Goal: Task Accomplishment & Management: Use online tool/utility

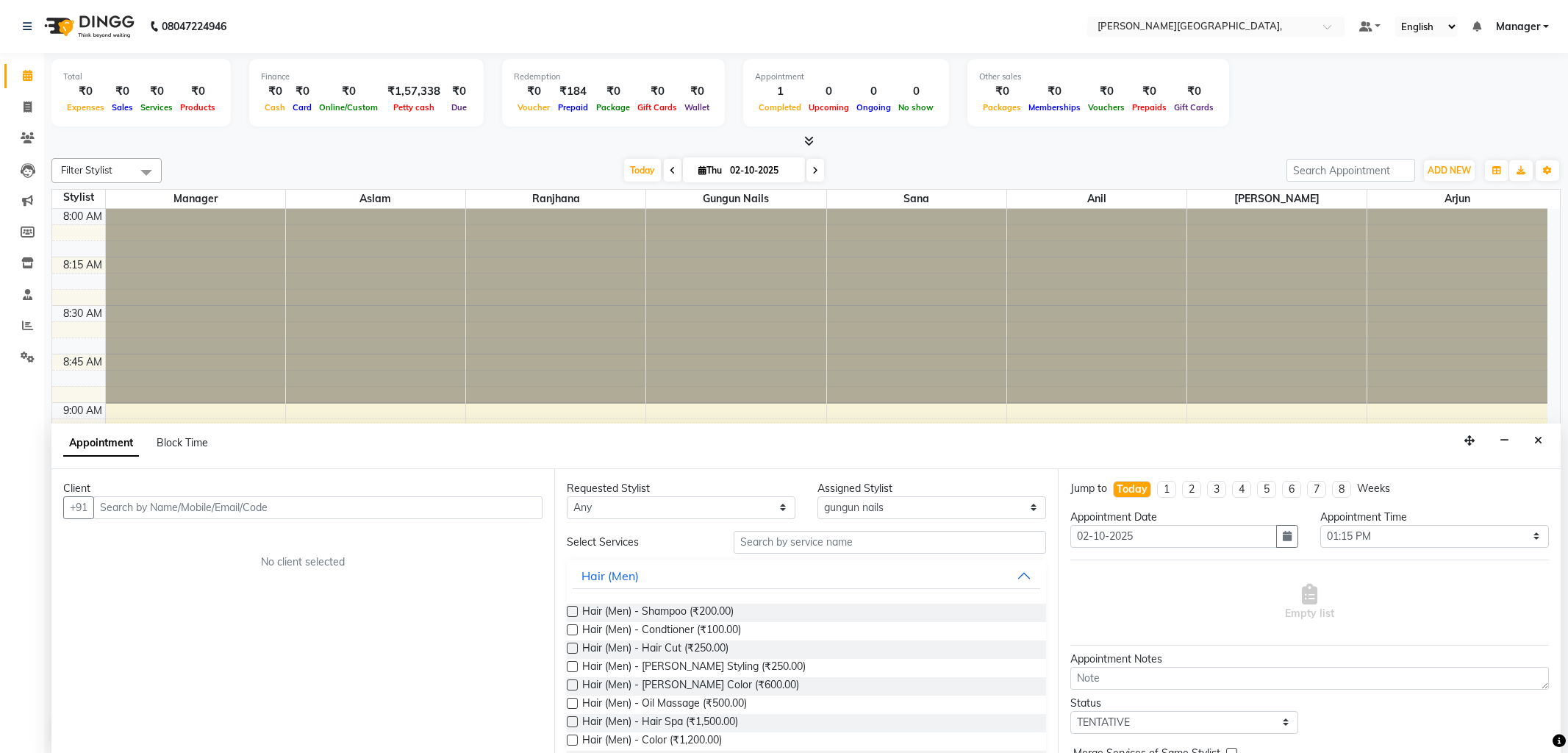
select select "71148"
select select "795"
select select "tentative"
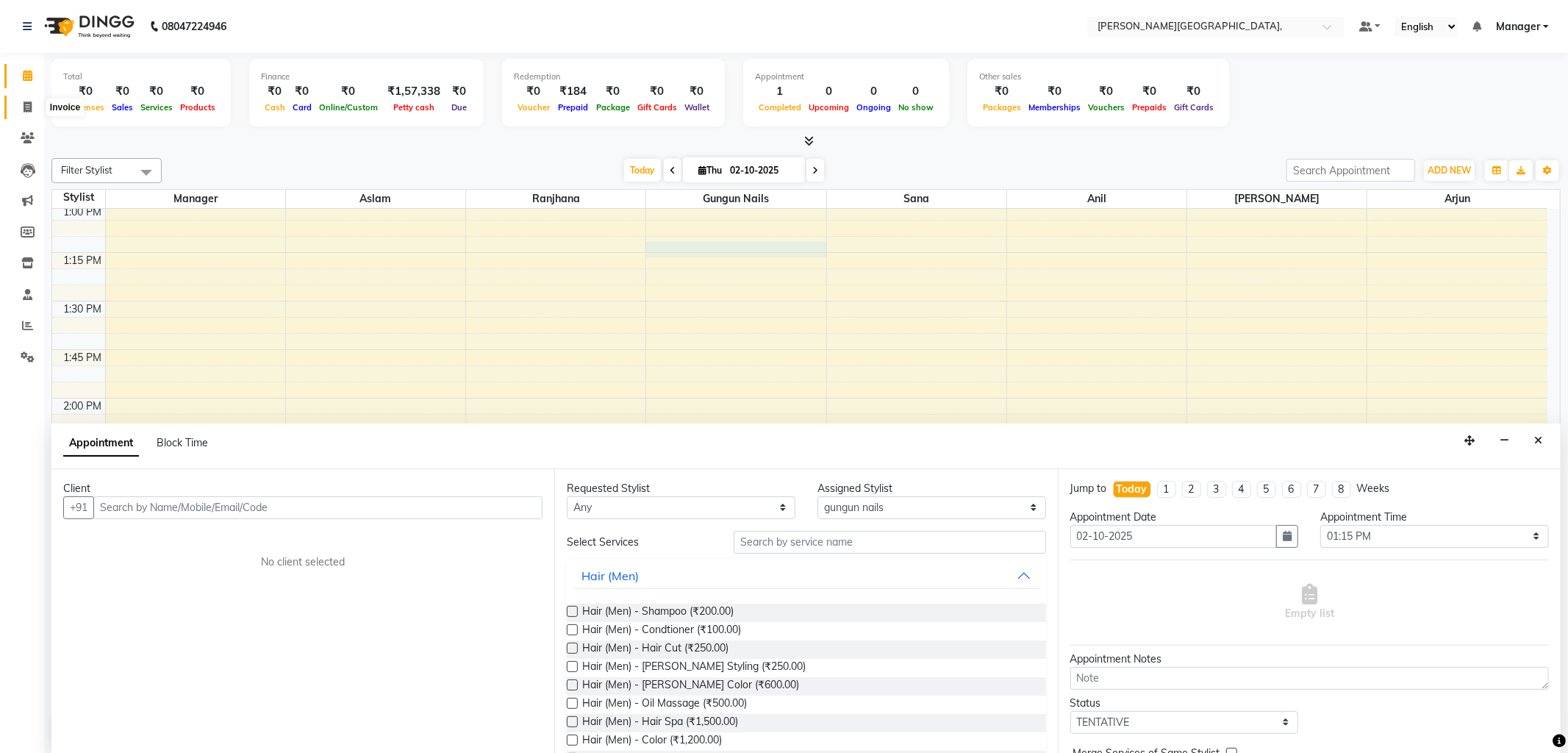
click at [30, 104] on icon at bounding box center [28, 107] width 8 height 11
select select "6483"
select select "service"
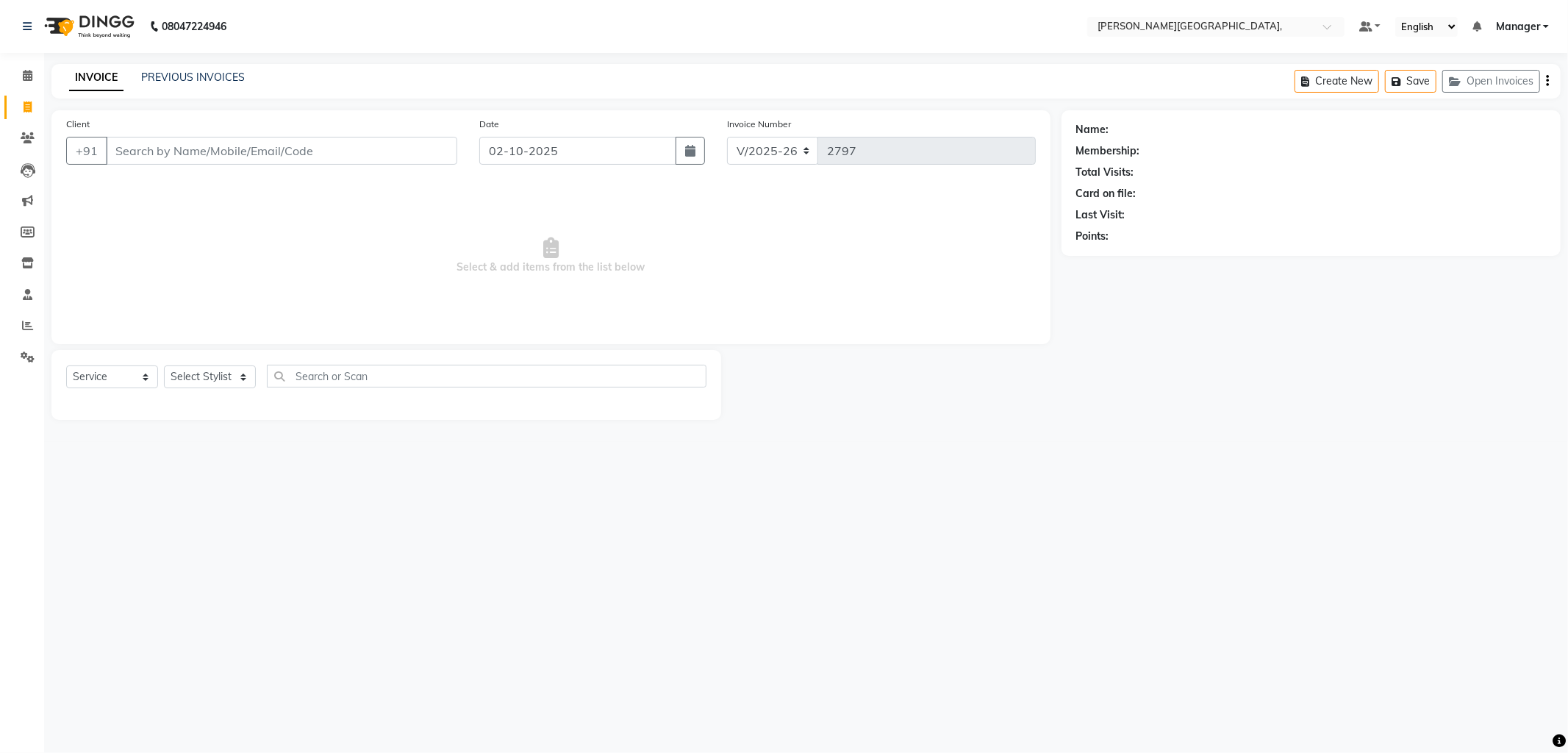
click at [221, 155] on input "Client" at bounding box center [281, 151] width 351 height 28
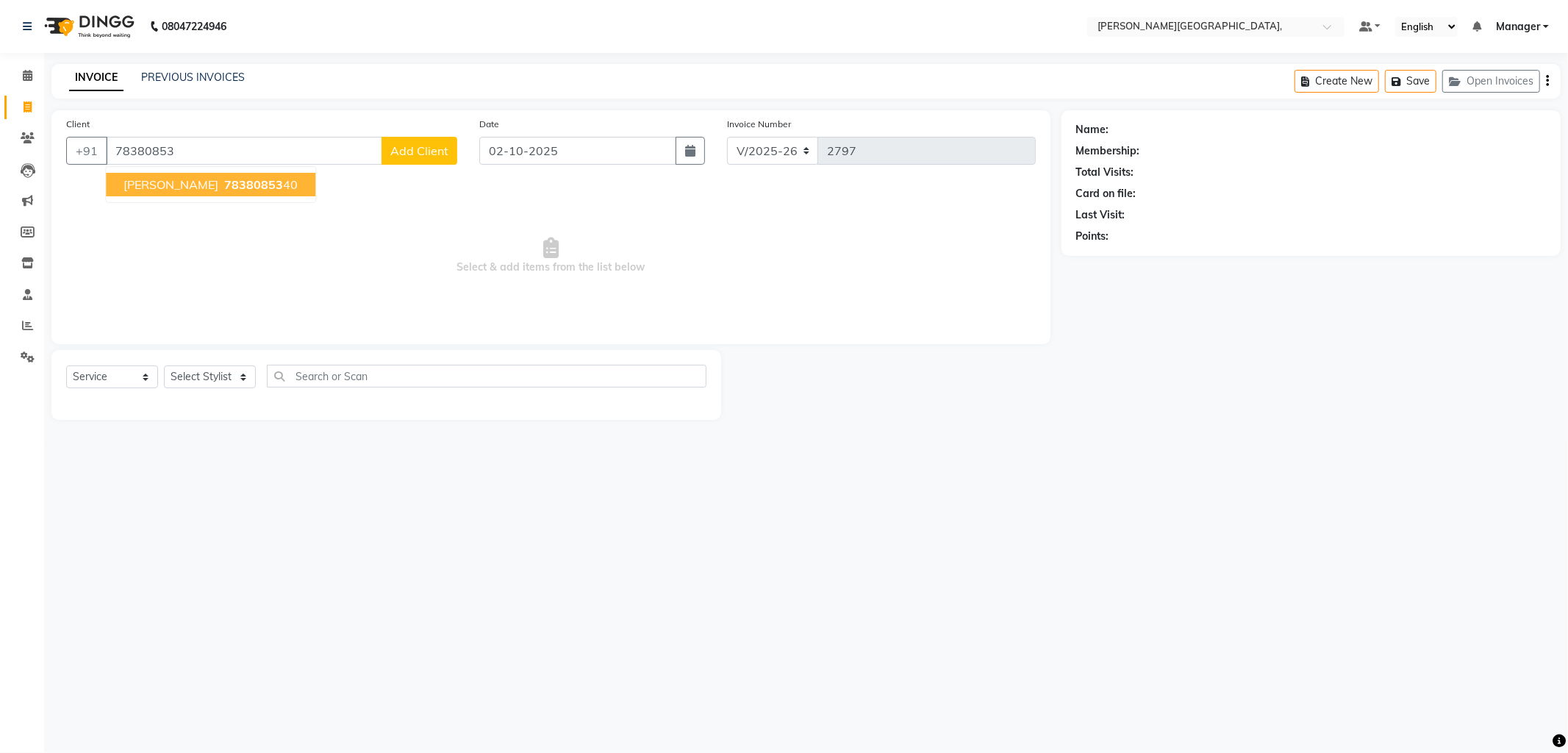
click at [174, 191] on button "ayush 78380853 40" at bounding box center [210, 184] width 210 height 24
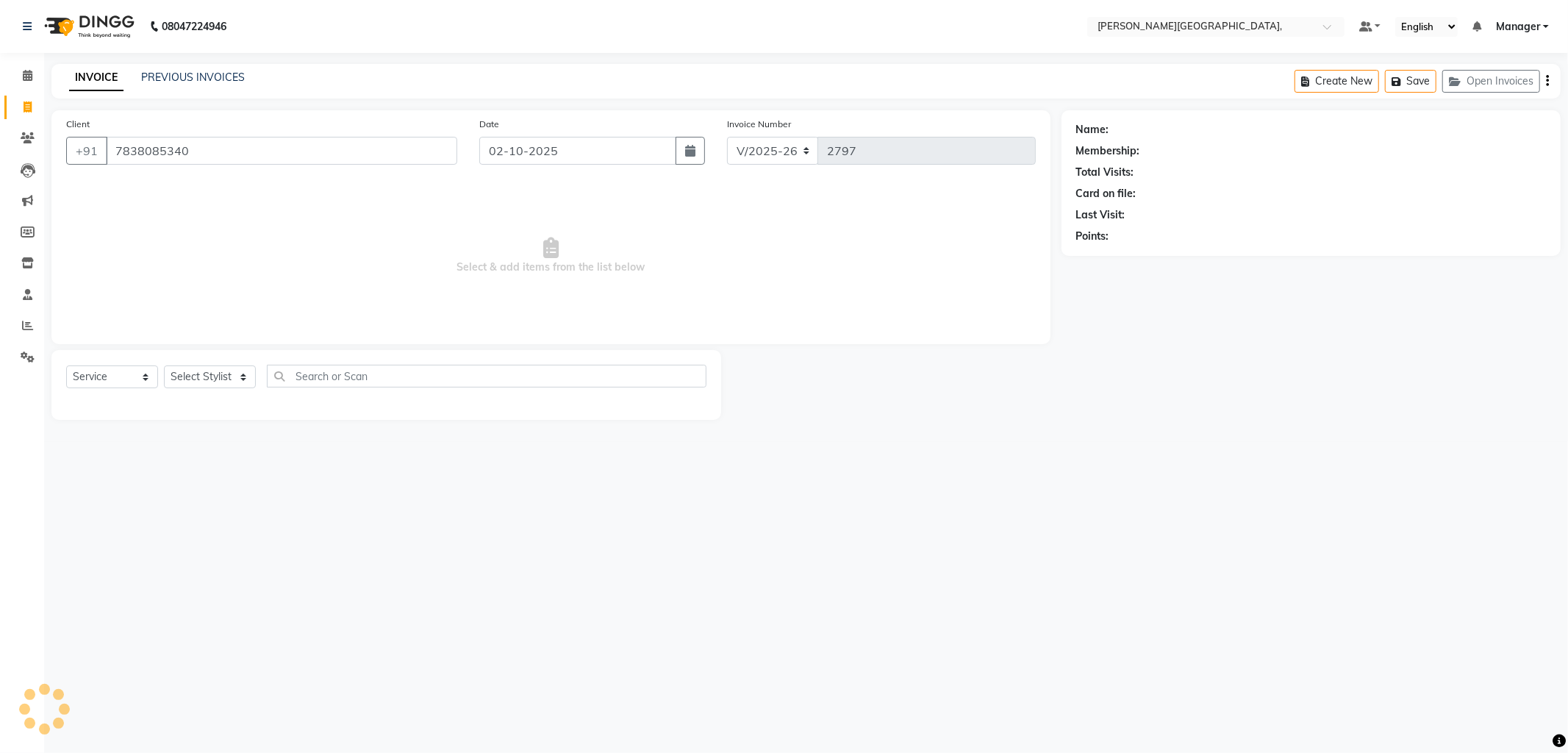
type input "7838085340"
click at [239, 376] on select "Select Stylist [PERSON_NAME] [PERSON_NAME] nails Manager [PERSON_NAME]" at bounding box center [210, 377] width 92 height 23
select select "49451"
click at [164, 367] on select "Select Stylist [PERSON_NAME] [PERSON_NAME] nails Manager [PERSON_NAME]" at bounding box center [210, 377] width 92 height 23
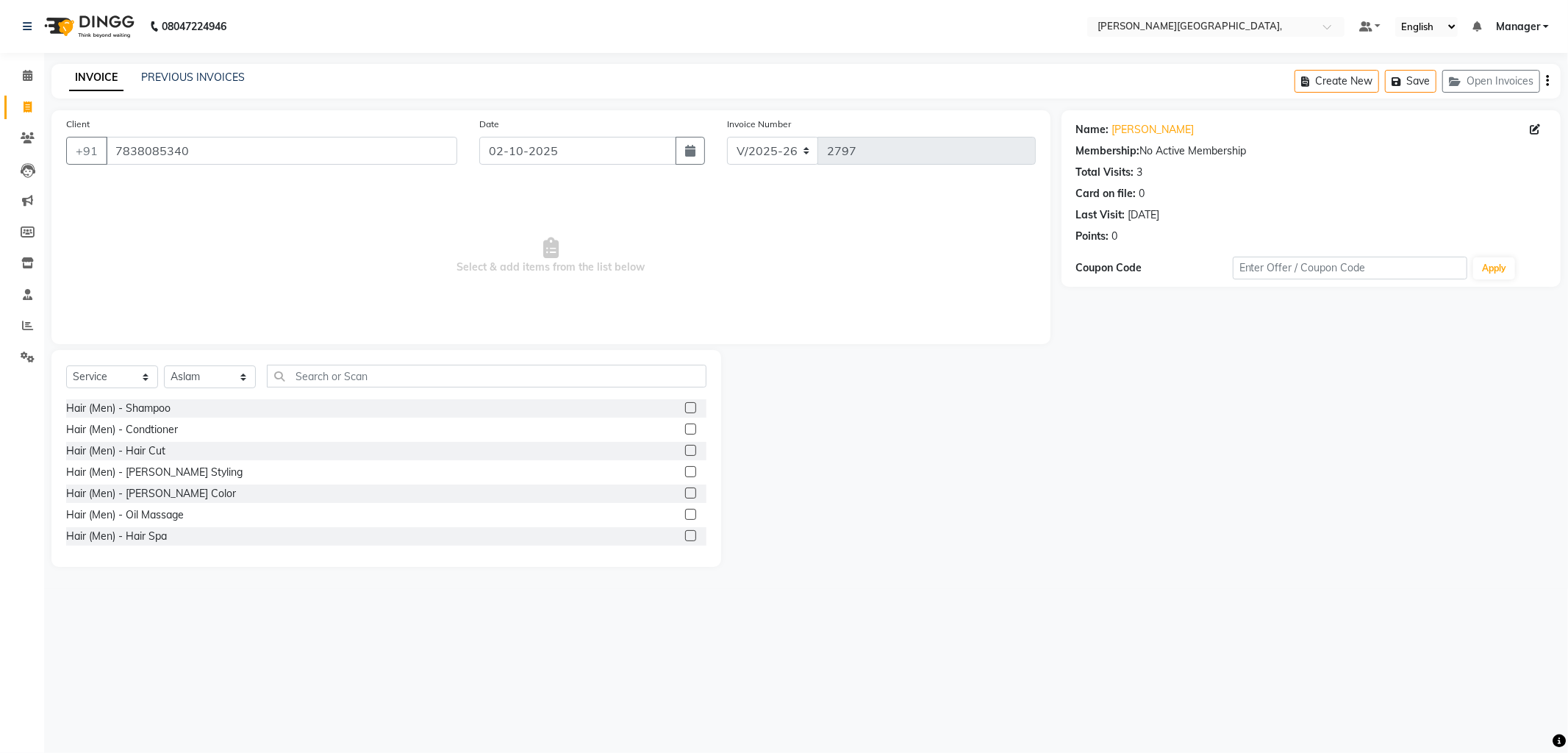
click at [671, 451] on div "Hair (Men) - Hair Cut" at bounding box center [385, 451] width 640 height 18
click at [685, 450] on label at bounding box center [691, 450] width 11 height 11
click at [685, 450] on input "checkbox" at bounding box center [690, 451] width 9 height 9
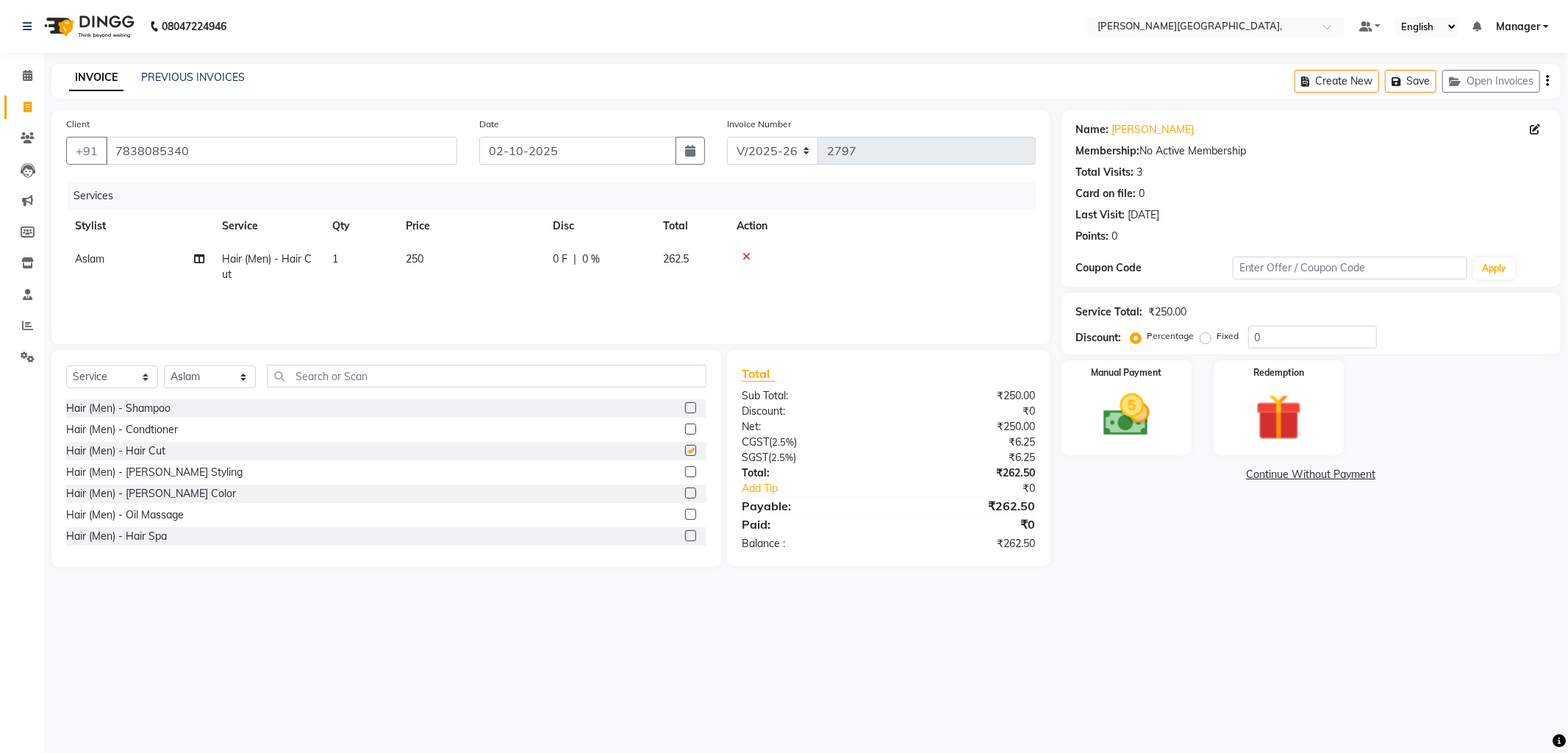
checkbox input "false"
click at [747, 253] on icon at bounding box center [747, 256] width 8 height 10
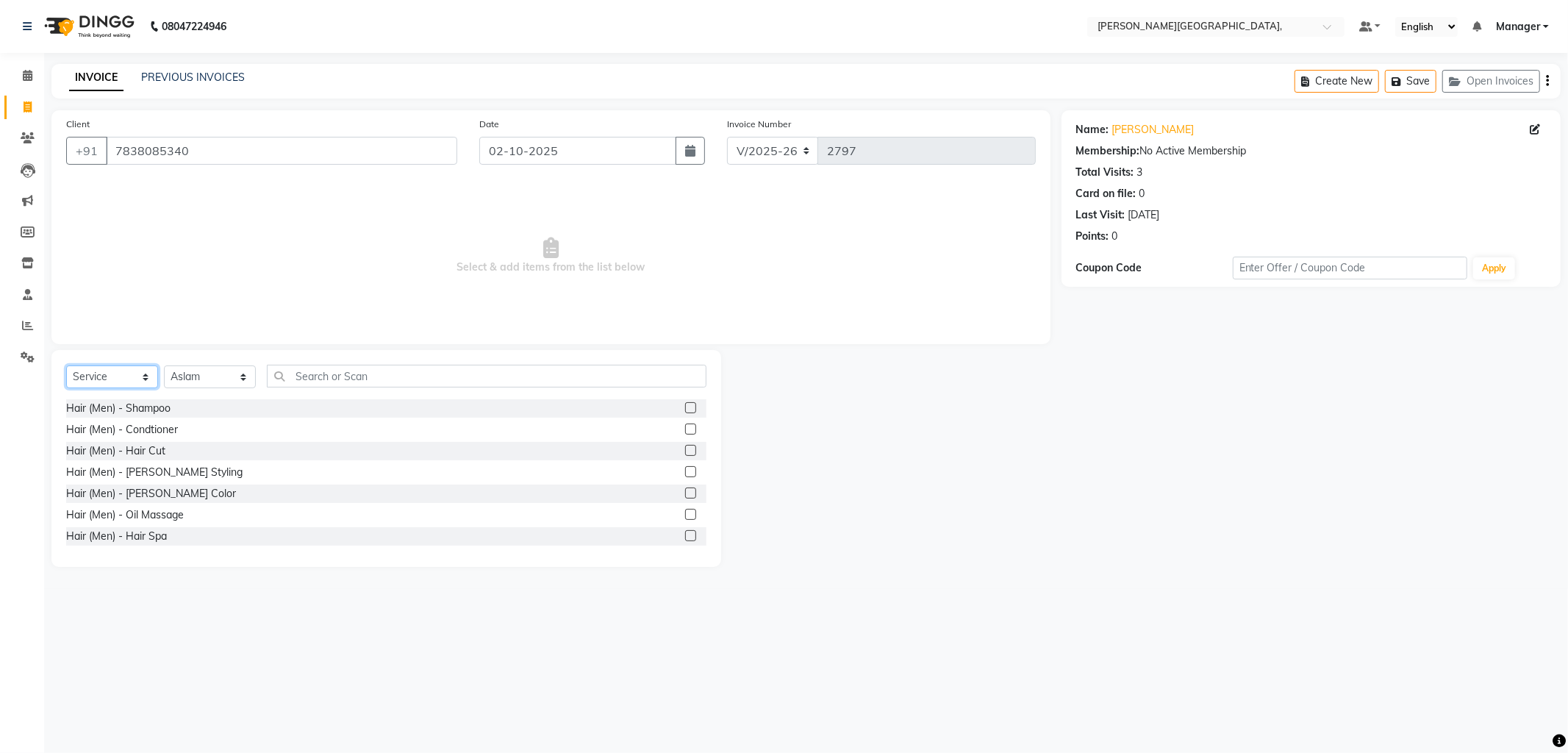
click at [148, 376] on select "Select Service Product Membership Package Voucher Prepaid Gift Card" at bounding box center [112, 377] width 92 height 23
click at [66, 367] on select "Select Service Product Membership Package Voucher Prepaid Gift Card" at bounding box center [112, 377] width 92 height 23
click at [685, 407] on label at bounding box center [691, 408] width 11 height 11
click at [685, 407] on input "checkbox" at bounding box center [690, 409] width 9 height 9
select select "select"
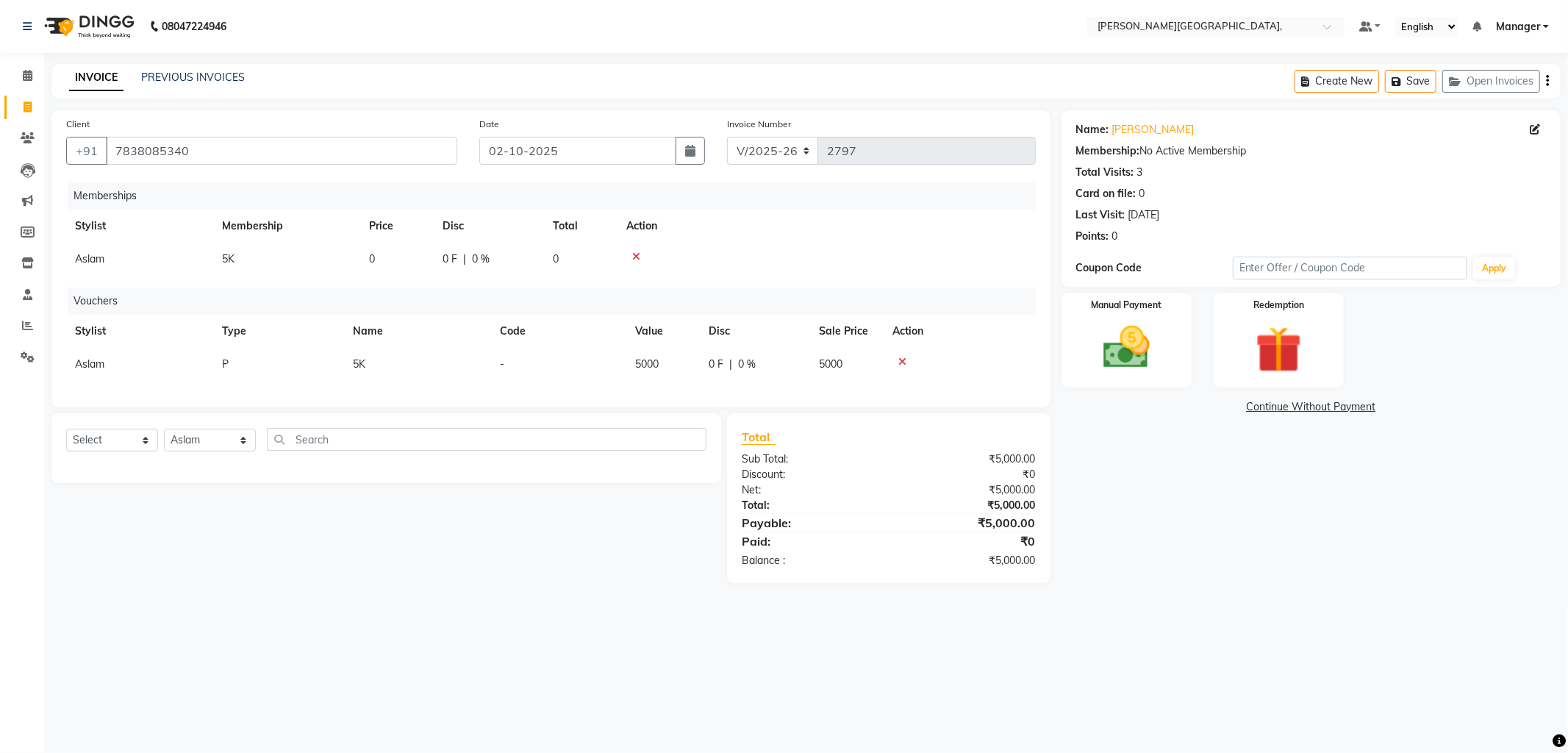
click at [633, 255] on icon at bounding box center [636, 256] width 8 height 10
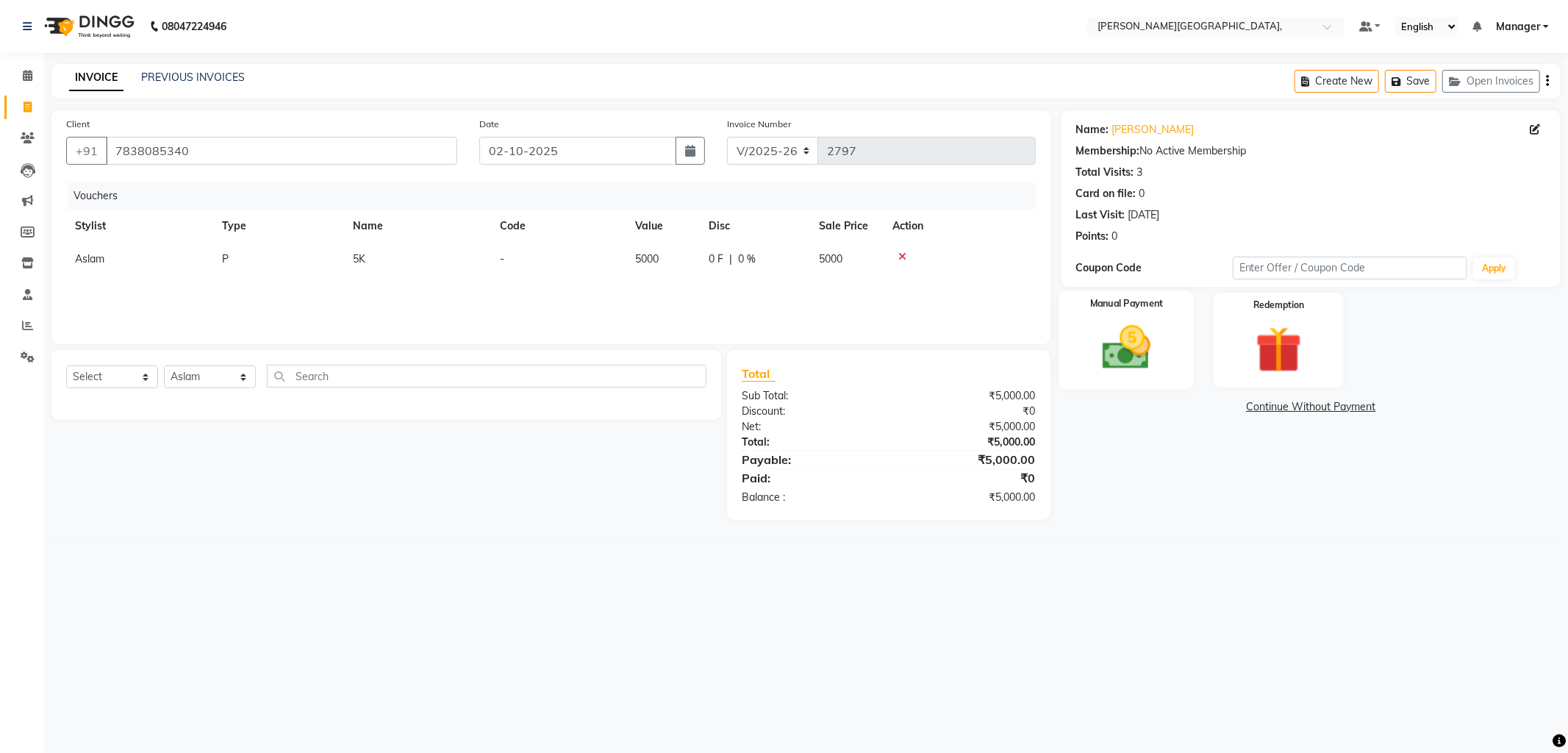
click at [1091, 350] on img at bounding box center [1126, 347] width 79 height 56
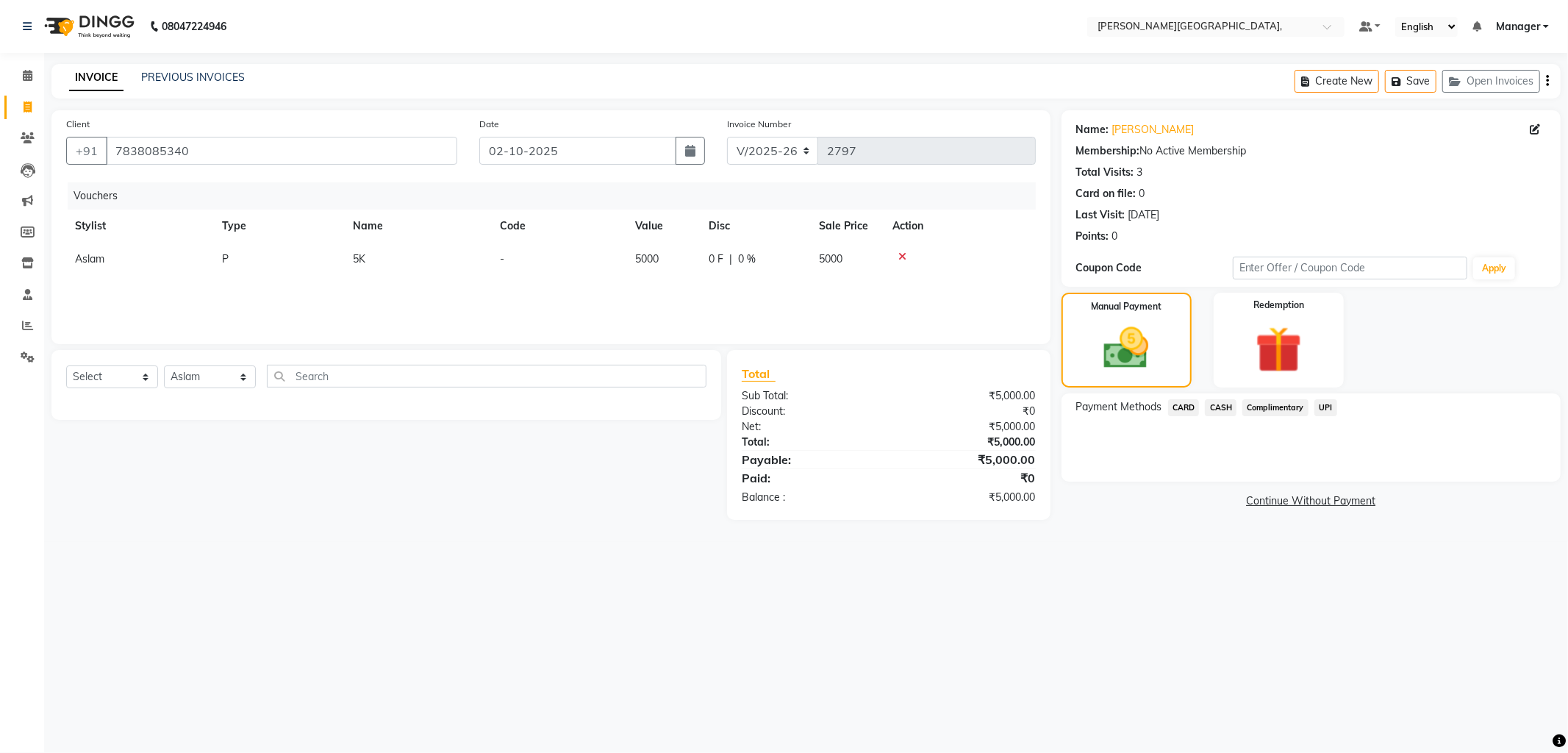
click at [1324, 405] on span "UPI" at bounding box center [1326, 408] width 23 height 17
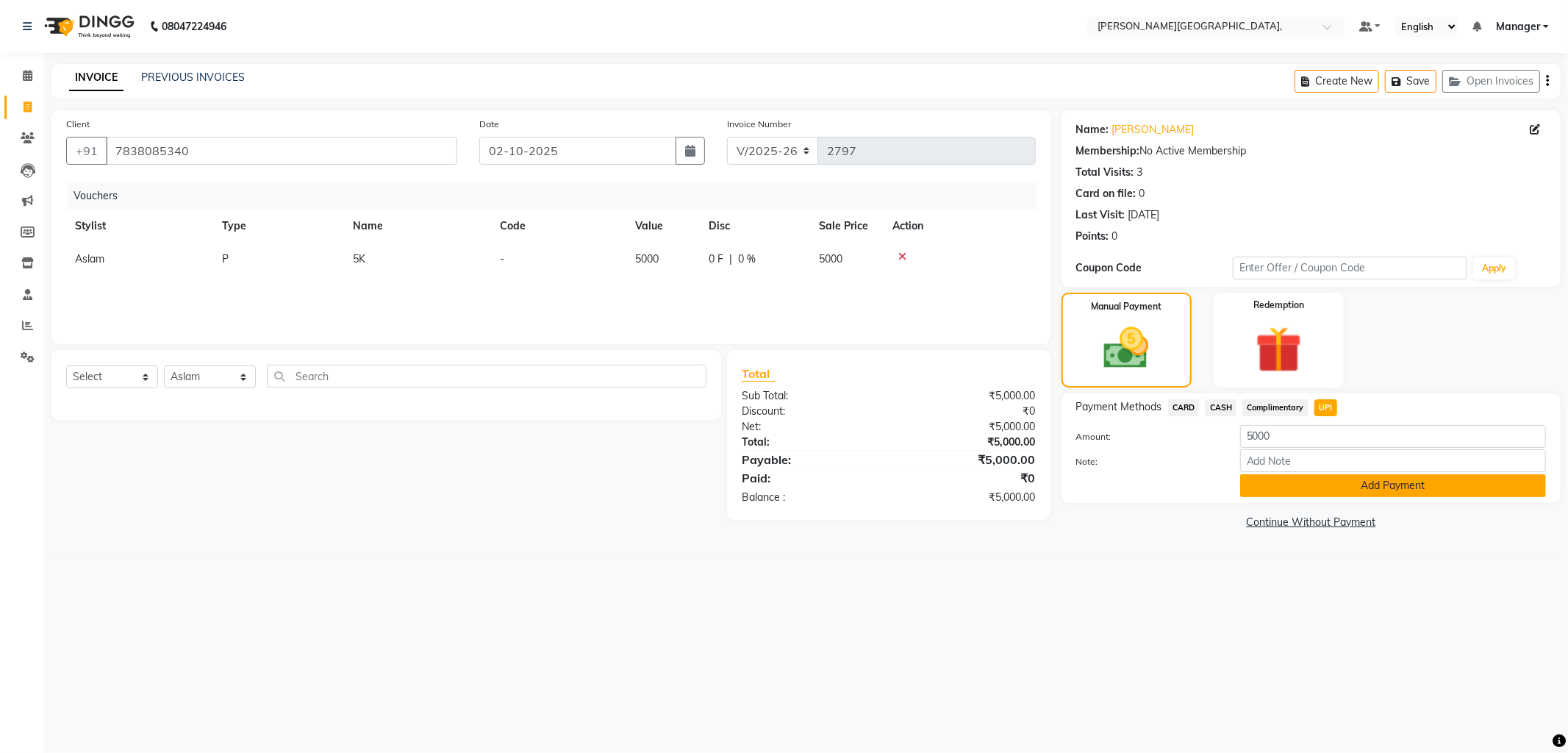
click at [1300, 487] on button "Add Payment" at bounding box center [1393, 486] width 306 height 23
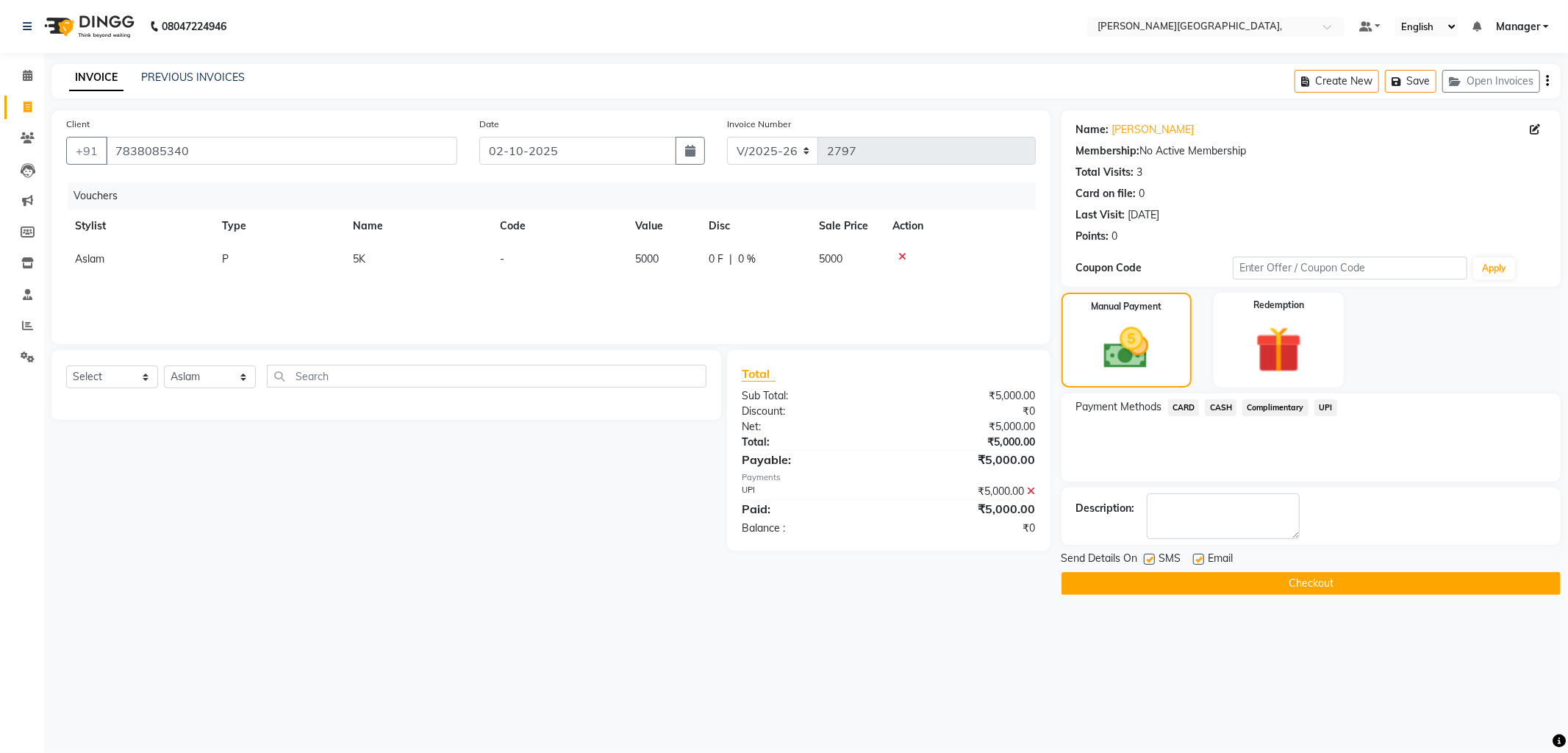
click at [1252, 587] on button "Checkout" at bounding box center [1311, 584] width 499 height 23
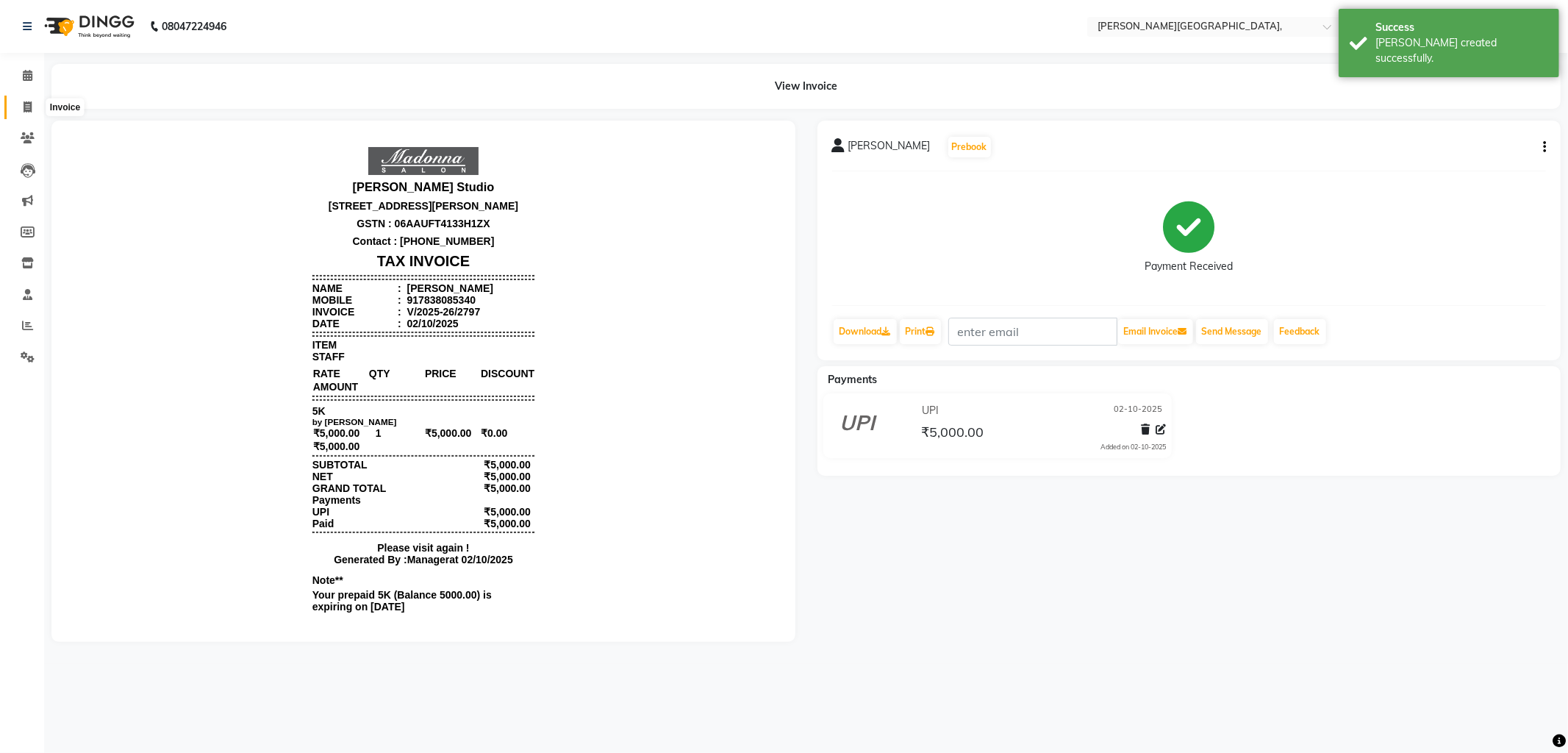
click at [20, 111] on span at bounding box center [28, 108] width 26 height 17
select select "service"
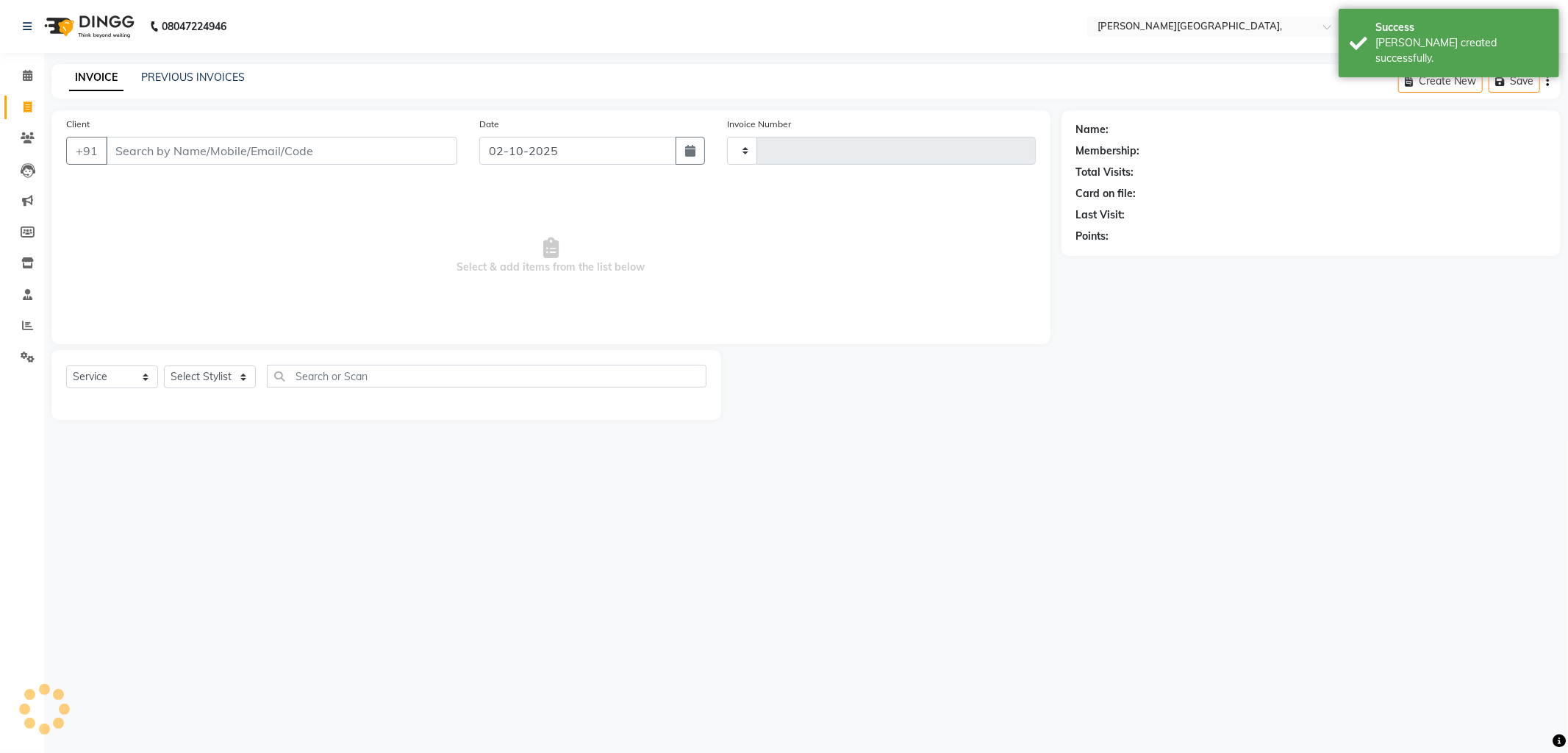
type input "2798"
select select "6483"
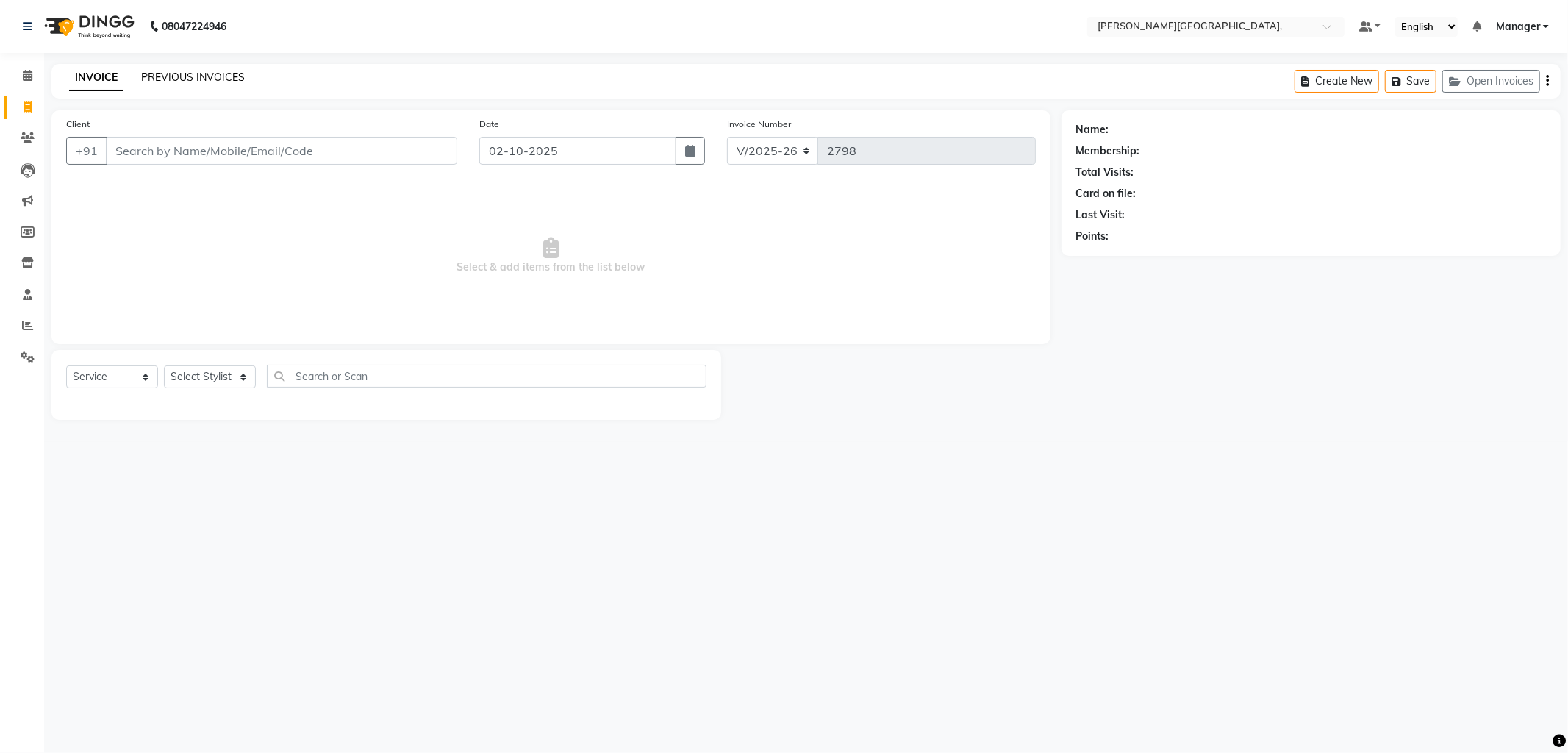
click at [181, 80] on link "PREVIOUS INVOICES" at bounding box center [194, 77] width 104 height 13
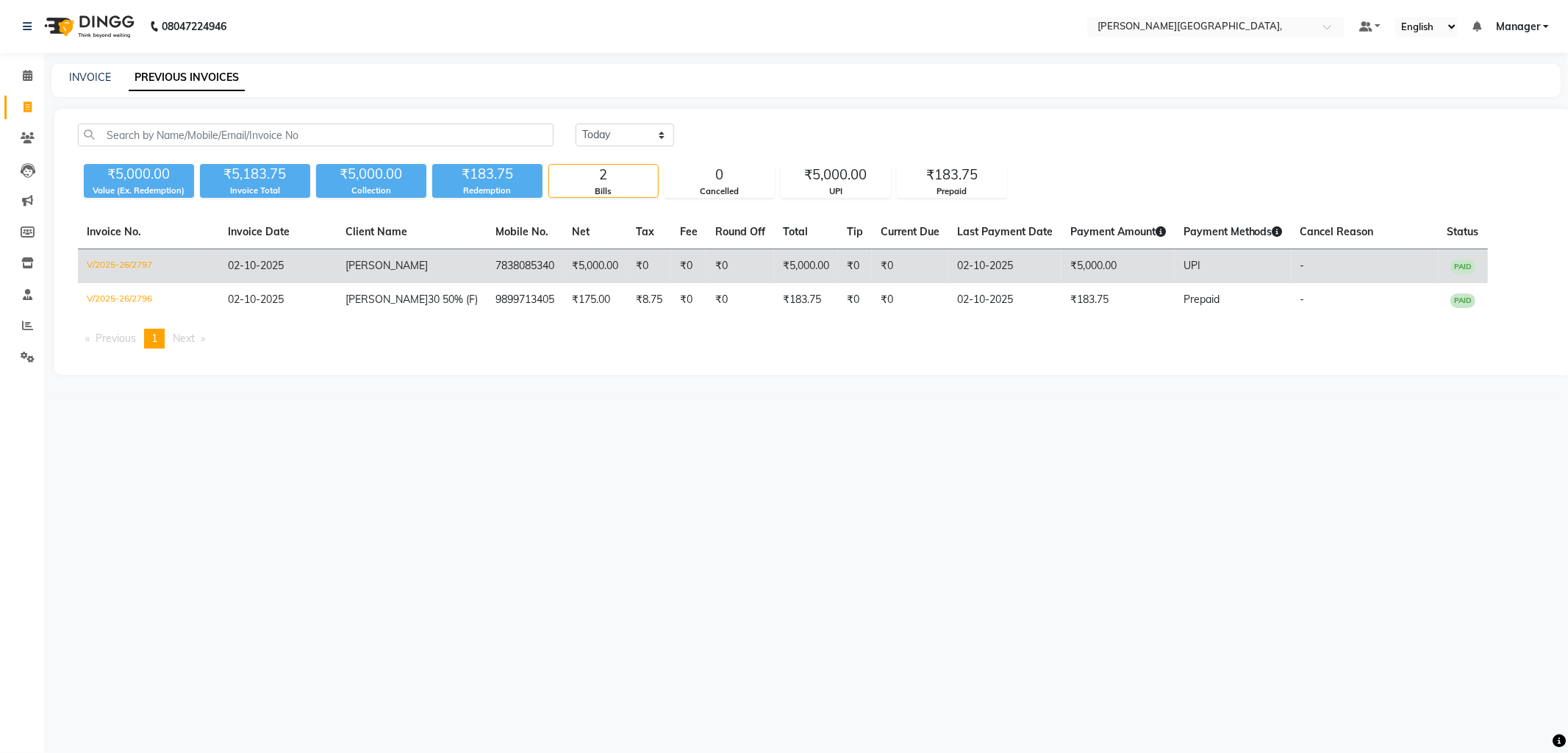
click at [491, 261] on td "7838085340" at bounding box center [525, 266] width 76 height 34
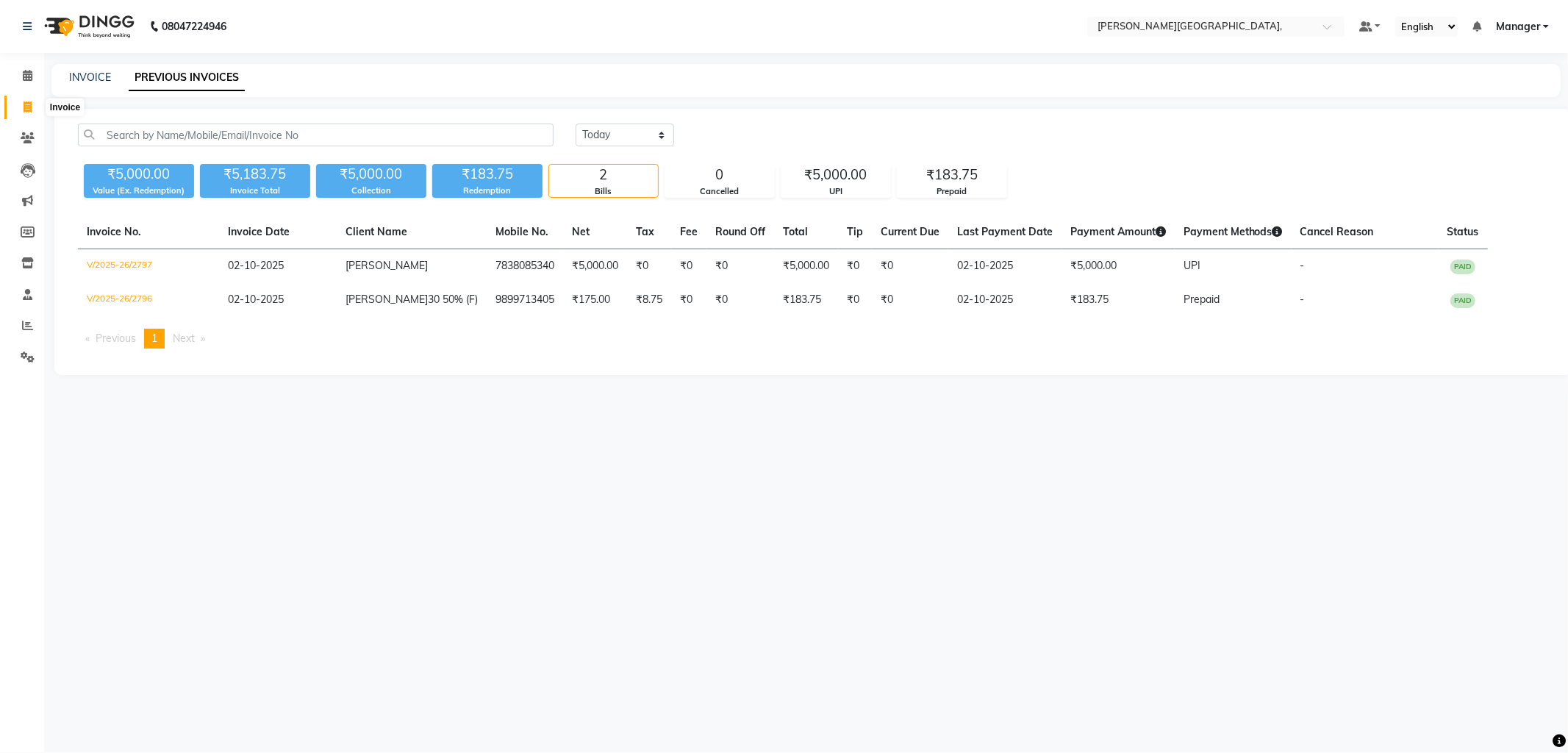
click at [24, 104] on icon at bounding box center [28, 107] width 8 height 11
select select "service"
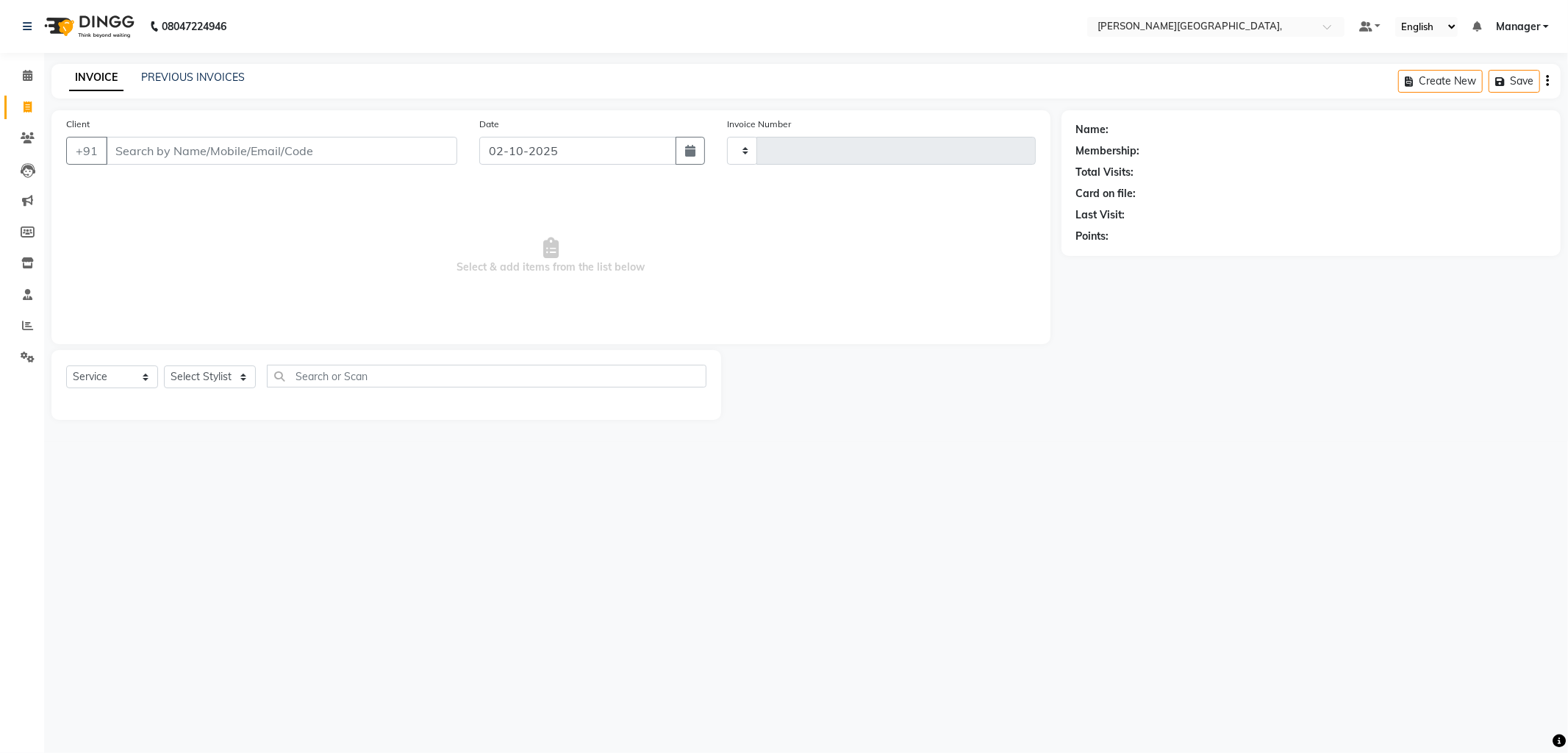
type input "2798"
select select "6483"
click at [240, 373] on select "Select Stylist [PERSON_NAME] [PERSON_NAME] nails Manager [PERSON_NAME]" at bounding box center [210, 377] width 92 height 23
select select "83621"
click at [164, 367] on select "Select Stylist [PERSON_NAME] [PERSON_NAME] nails Manager [PERSON_NAME]" at bounding box center [210, 377] width 92 height 23
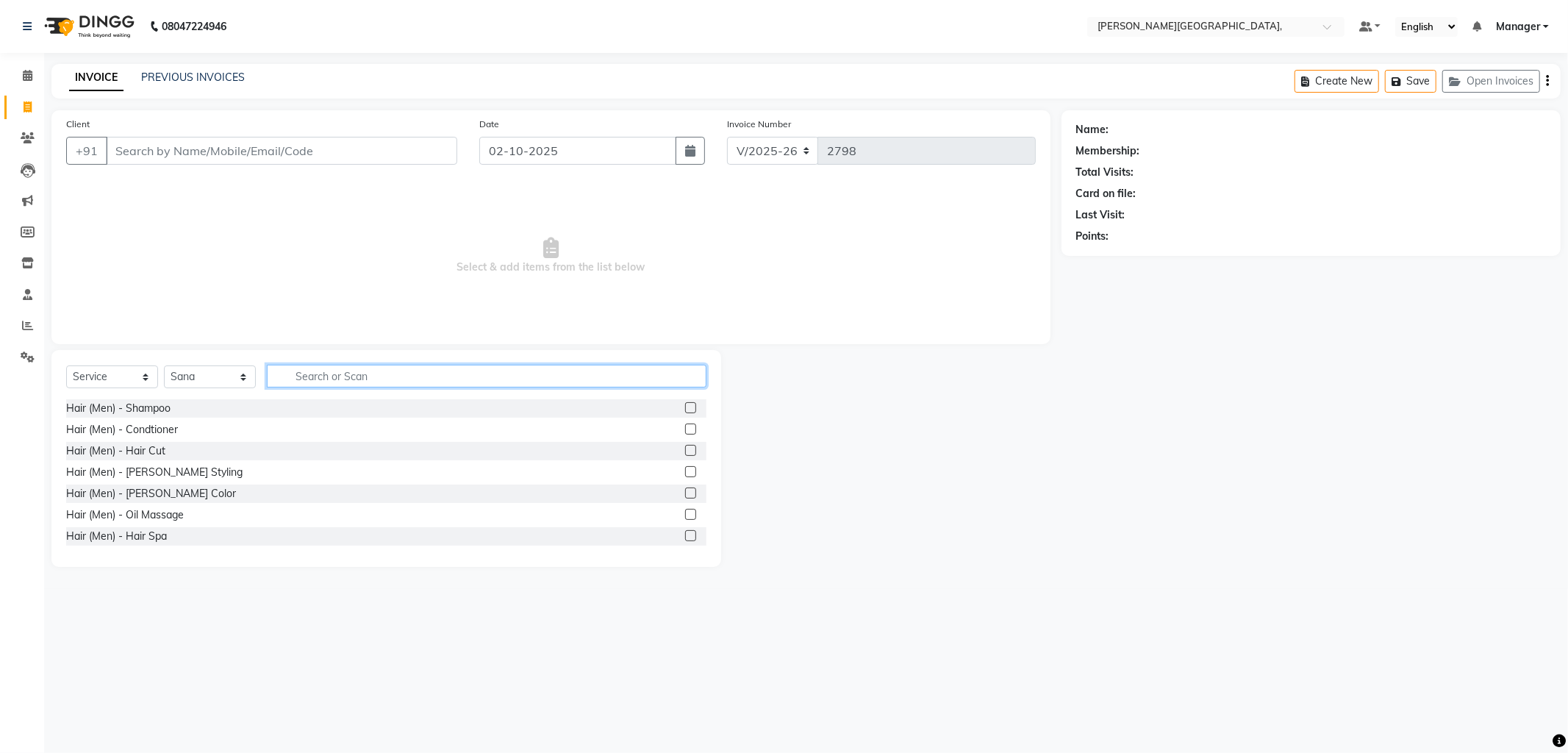
click at [313, 378] on input "text" at bounding box center [486, 376] width 440 height 23
type input "eye"
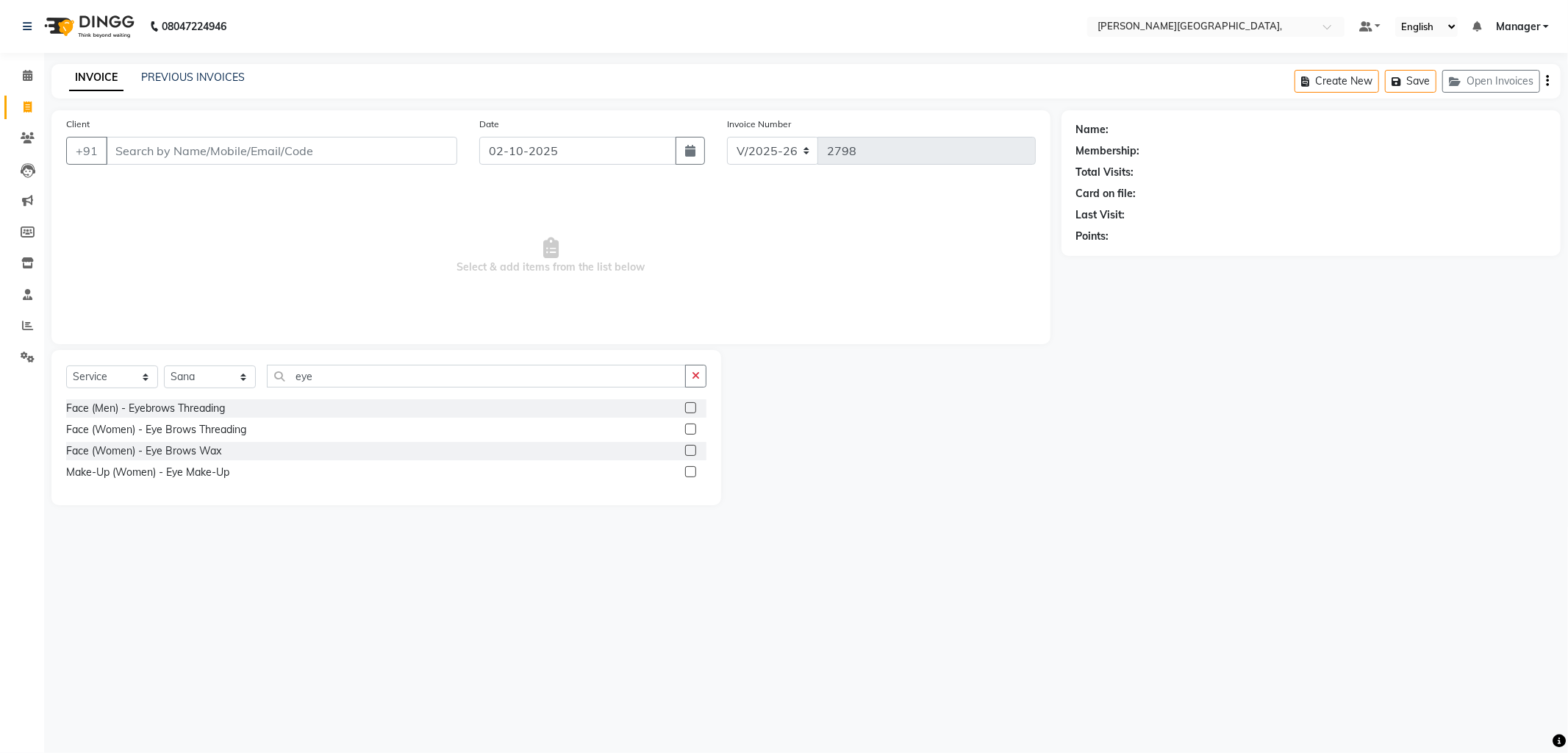
click at [691, 429] on label at bounding box center [691, 429] width 11 height 11
click at [691, 429] on input "checkbox" at bounding box center [690, 429] width 9 height 9
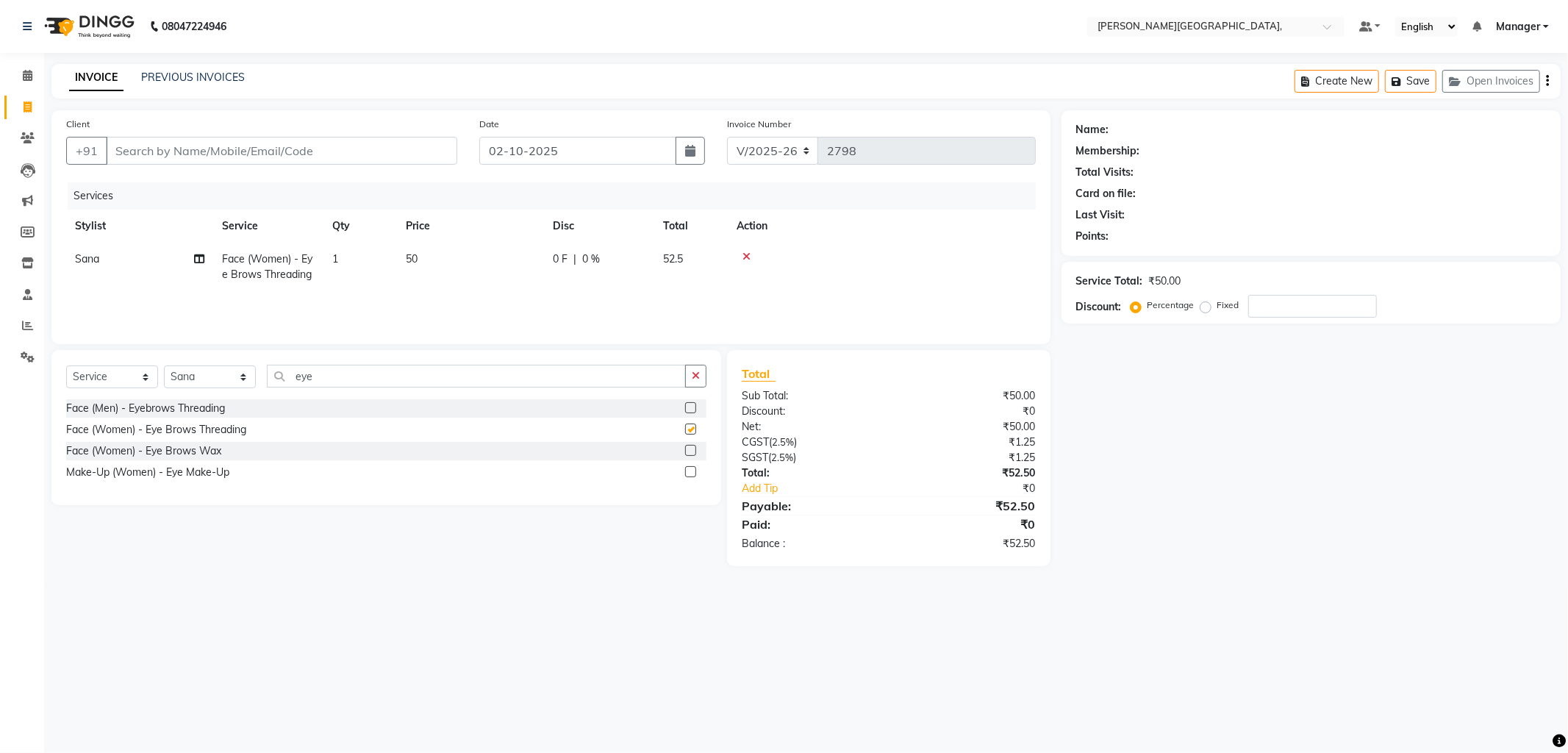
checkbox input "false"
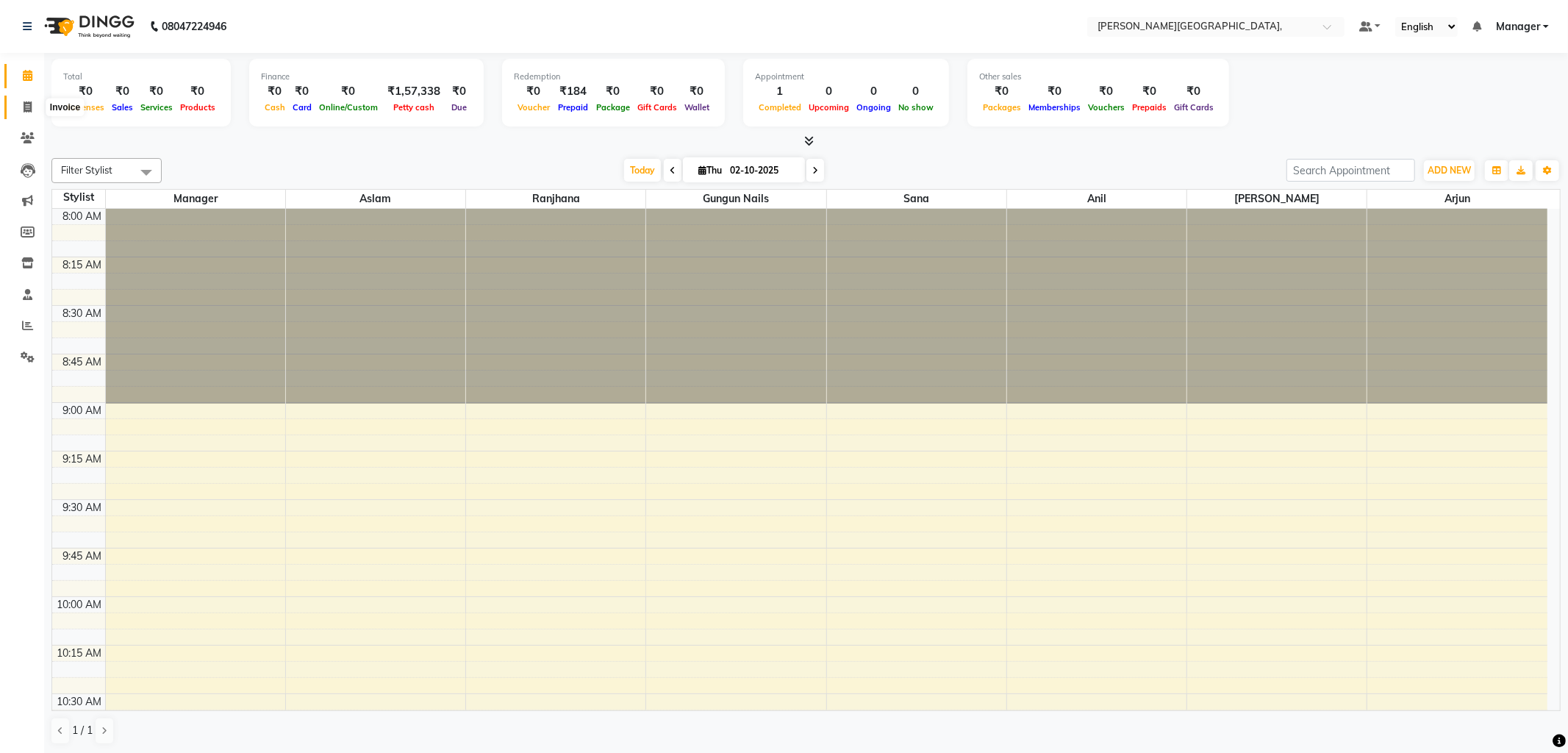
click at [32, 108] on span at bounding box center [28, 108] width 26 height 17
select select "service"
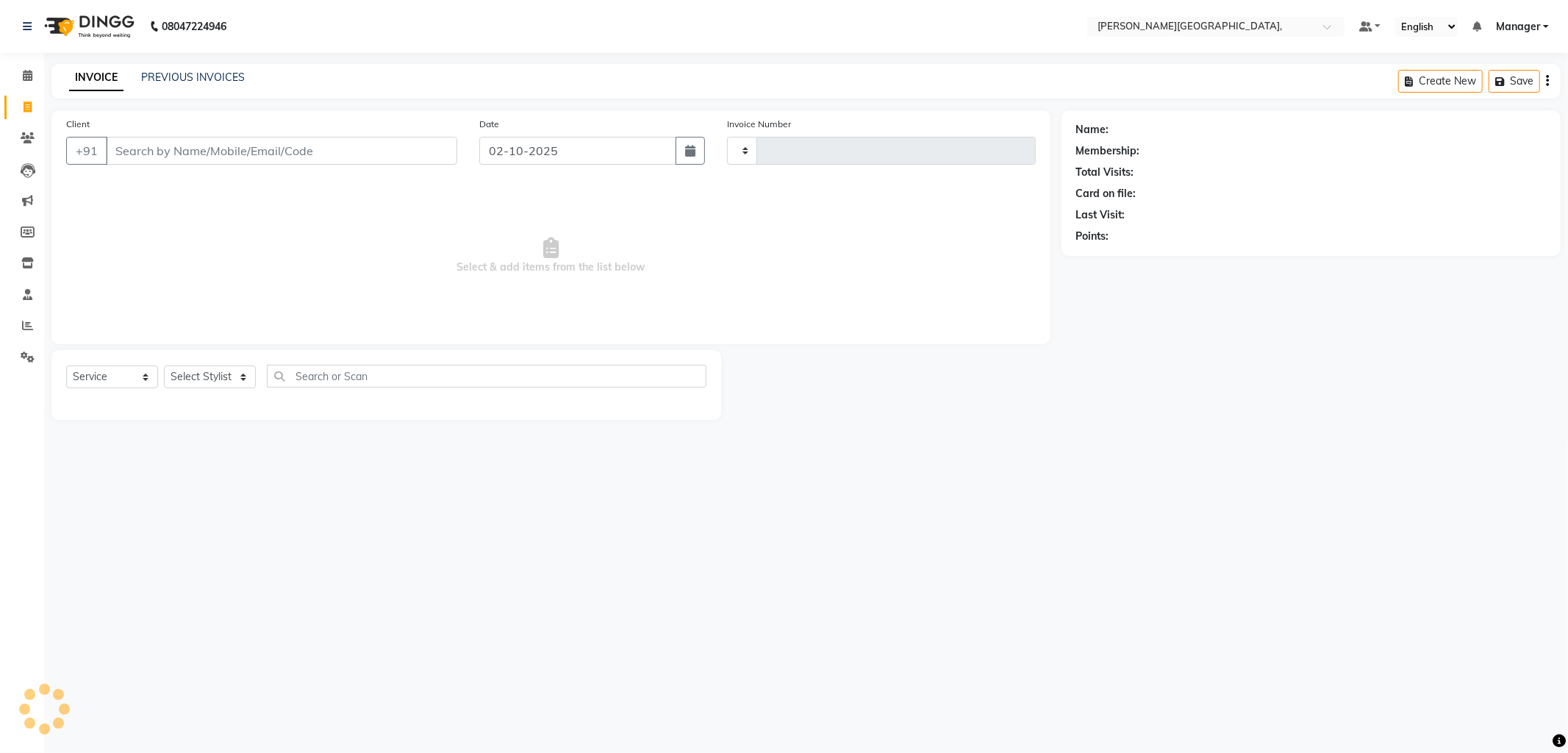
type input "2798"
select select "6483"
click at [128, 157] on input "Client" at bounding box center [281, 151] width 351 height 28
type input "7838085340"
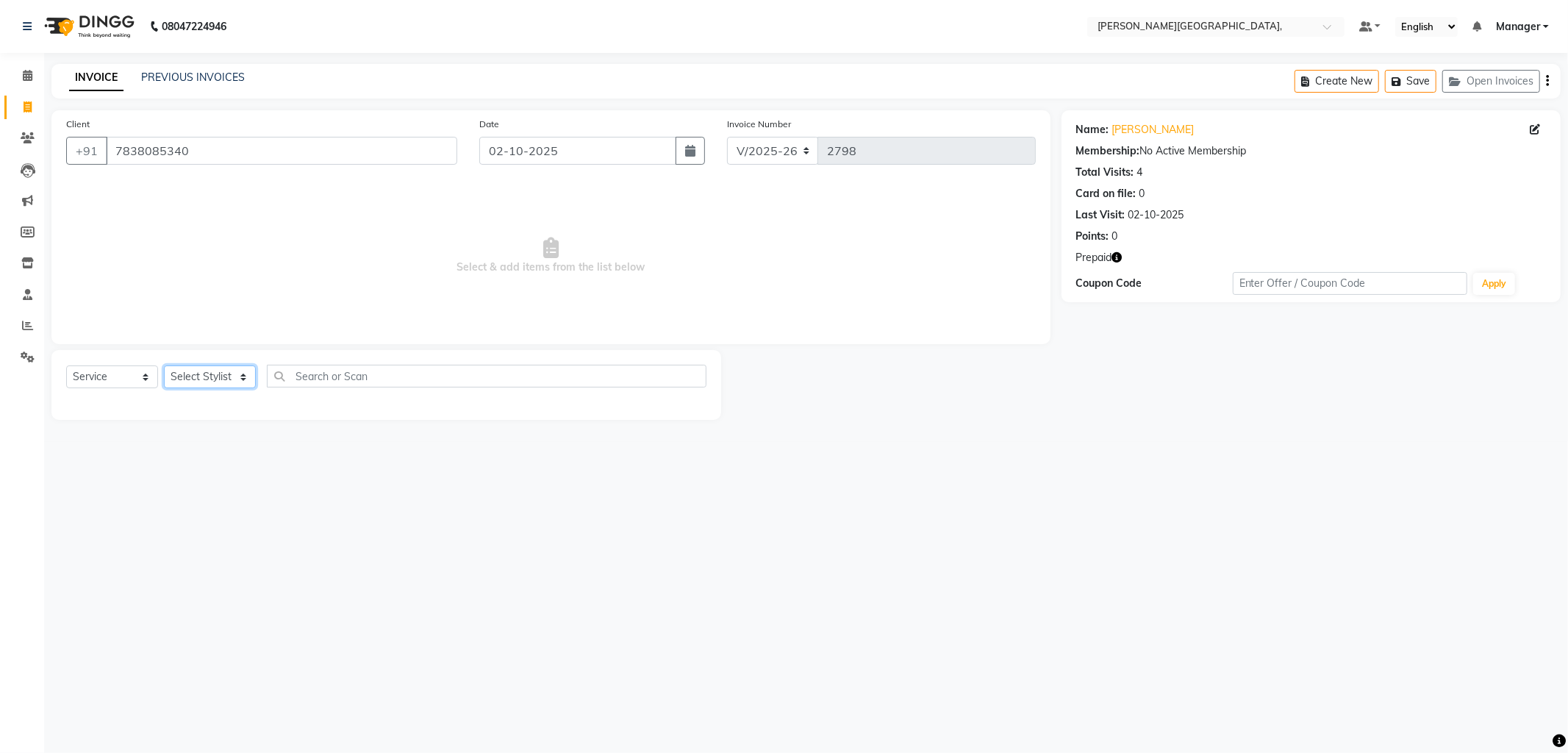
click at [242, 376] on select "Select Stylist [PERSON_NAME] [PERSON_NAME] nails Manager [PERSON_NAME]" at bounding box center [210, 377] width 92 height 23
select select "83621"
click at [164, 367] on select "Select Stylist [PERSON_NAME] [PERSON_NAME] nails Manager [PERSON_NAME]" at bounding box center [210, 377] width 92 height 23
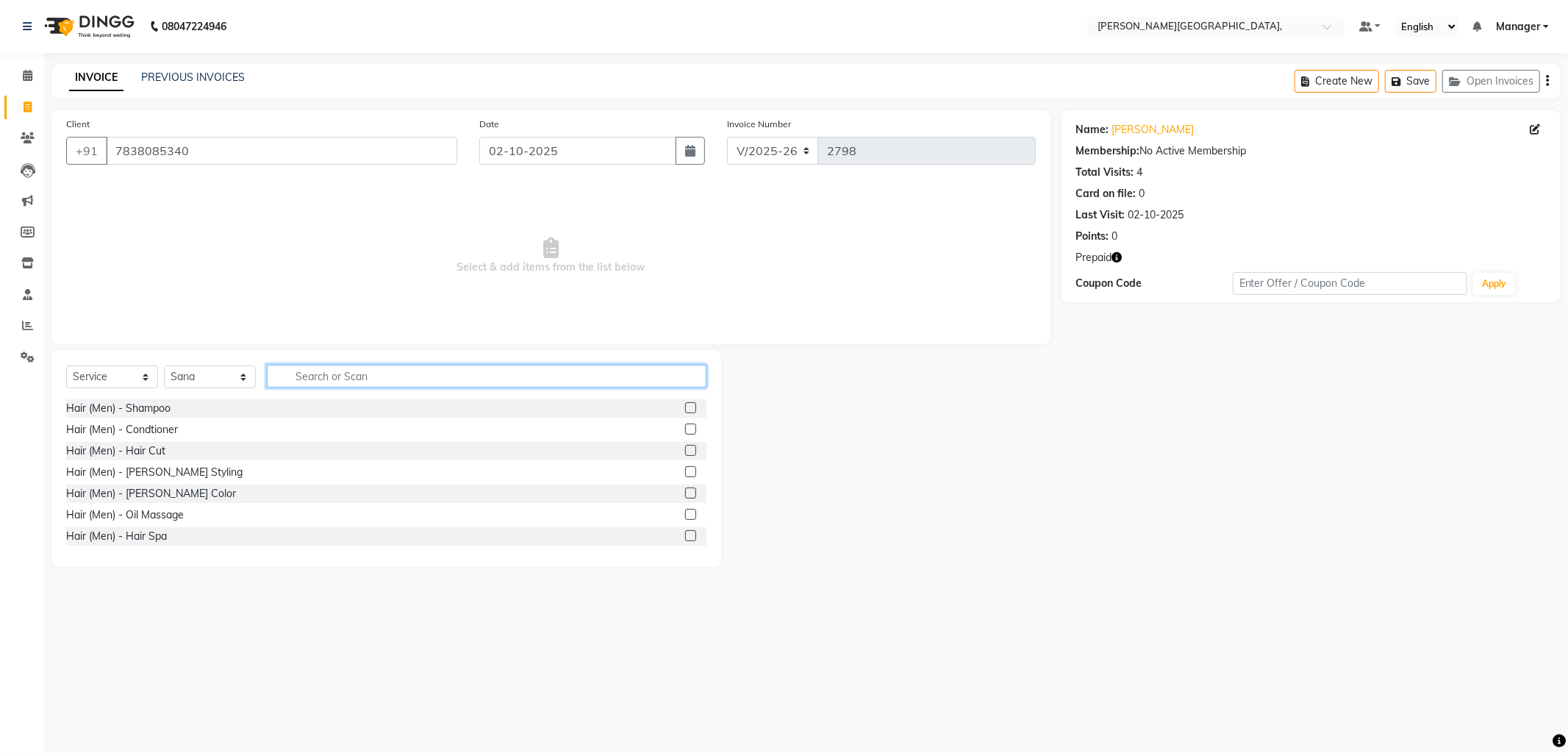
click at [320, 380] on input "text" at bounding box center [486, 376] width 440 height 23
type input "faci"
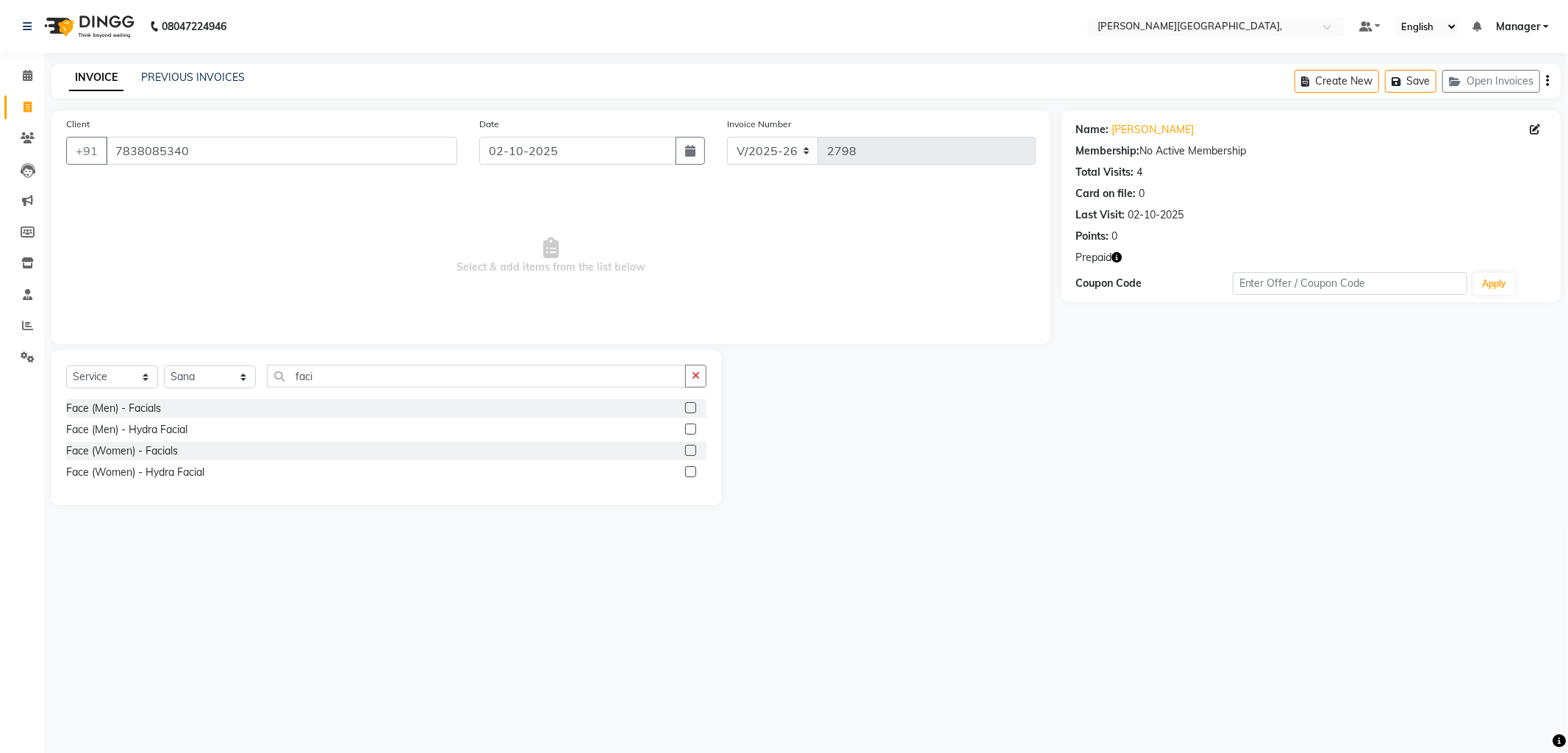
click at [688, 446] on label at bounding box center [691, 450] width 11 height 11
click at [688, 446] on input "checkbox" at bounding box center [690, 451] width 9 height 9
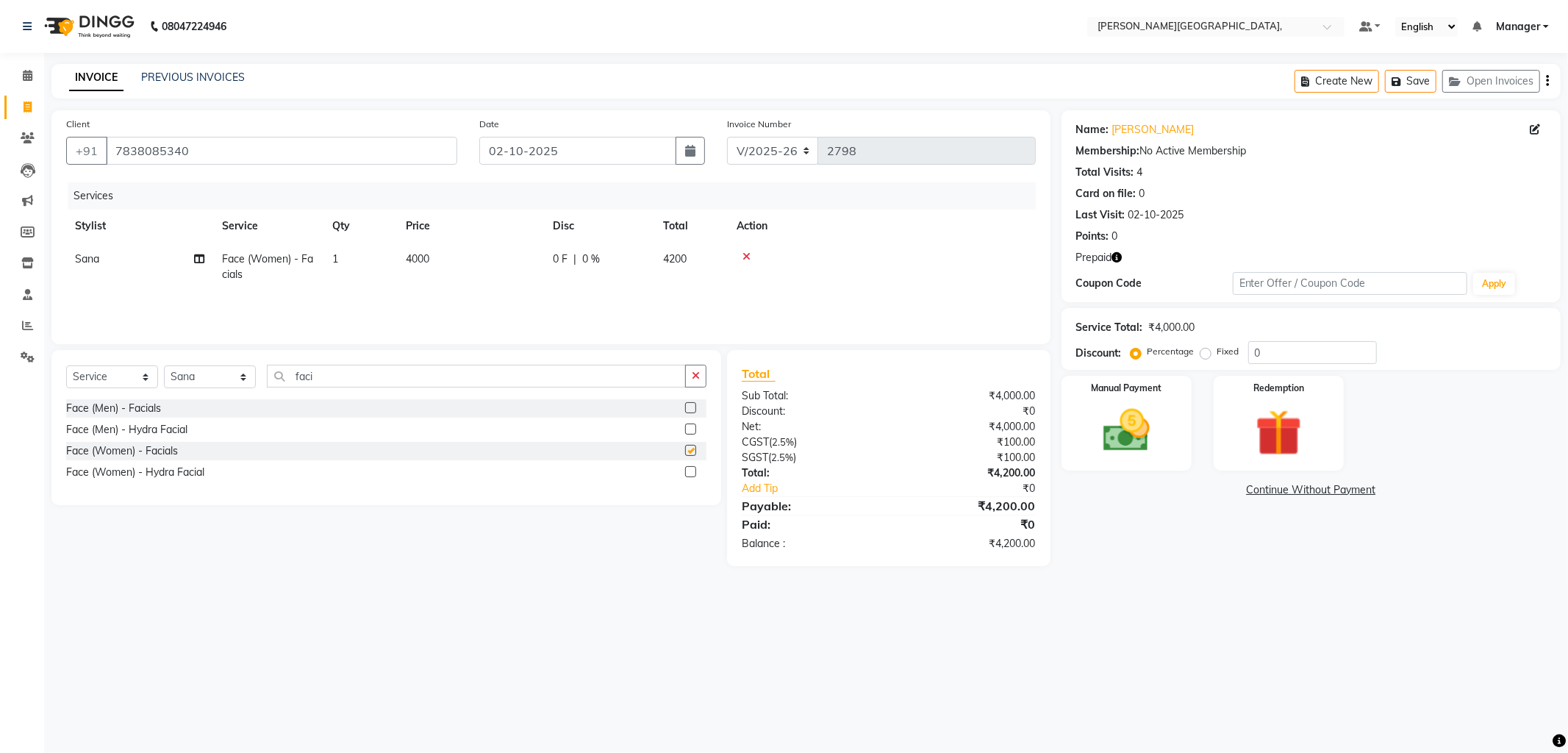
checkbox input "false"
click at [416, 258] on span "4000" at bounding box center [417, 259] width 24 height 13
select select "83621"
click at [490, 261] on input "4000" at bounding box center [539, 263] width 129 height 23
type input "3000"
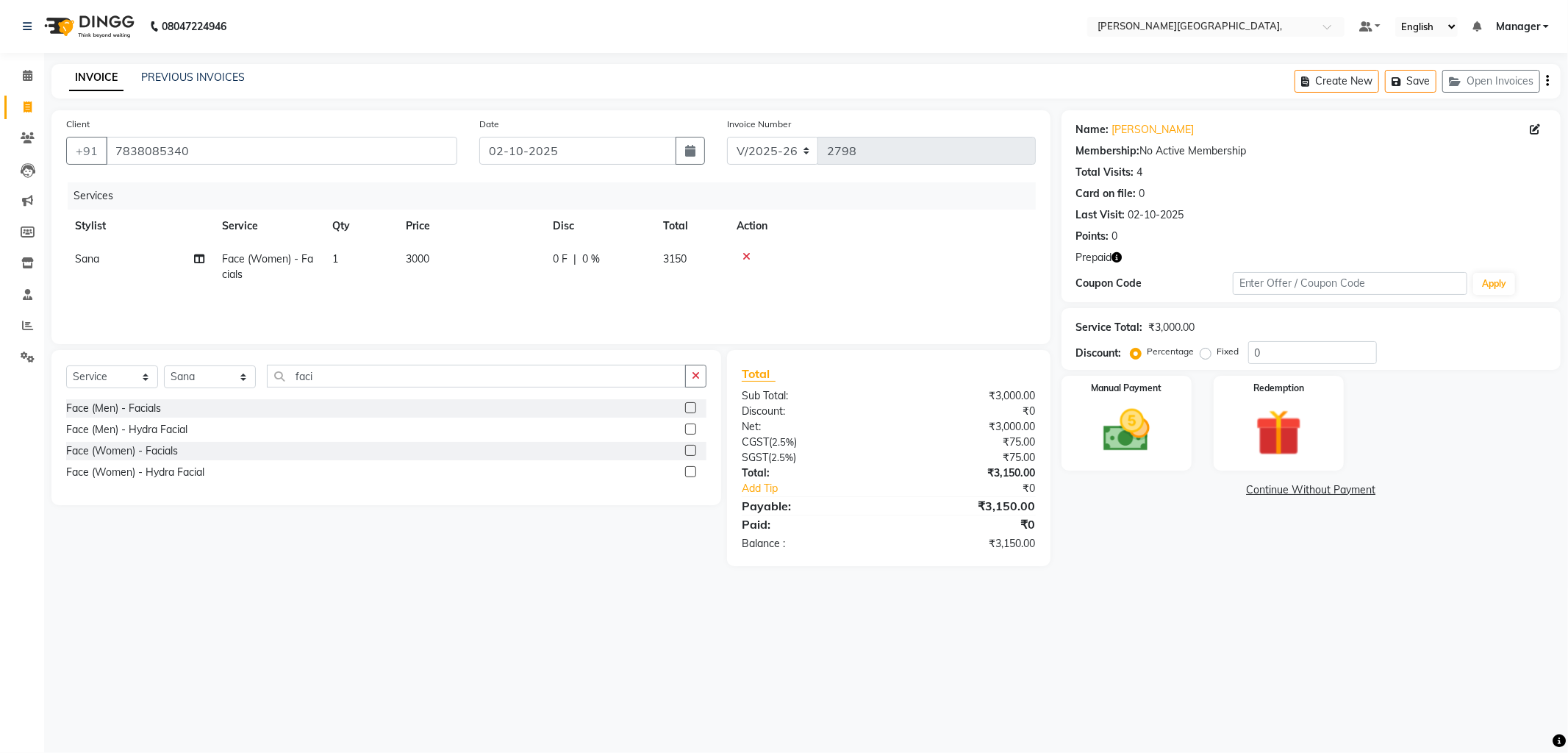
click at [504, 290] on td "3000" at bounding box center [470, 266] width 147 height 48
select select "83621"
click at [1283, 349] on input "0" at bounding box center [1313, 353] width 128 height 23
type input "3"
type input "90"
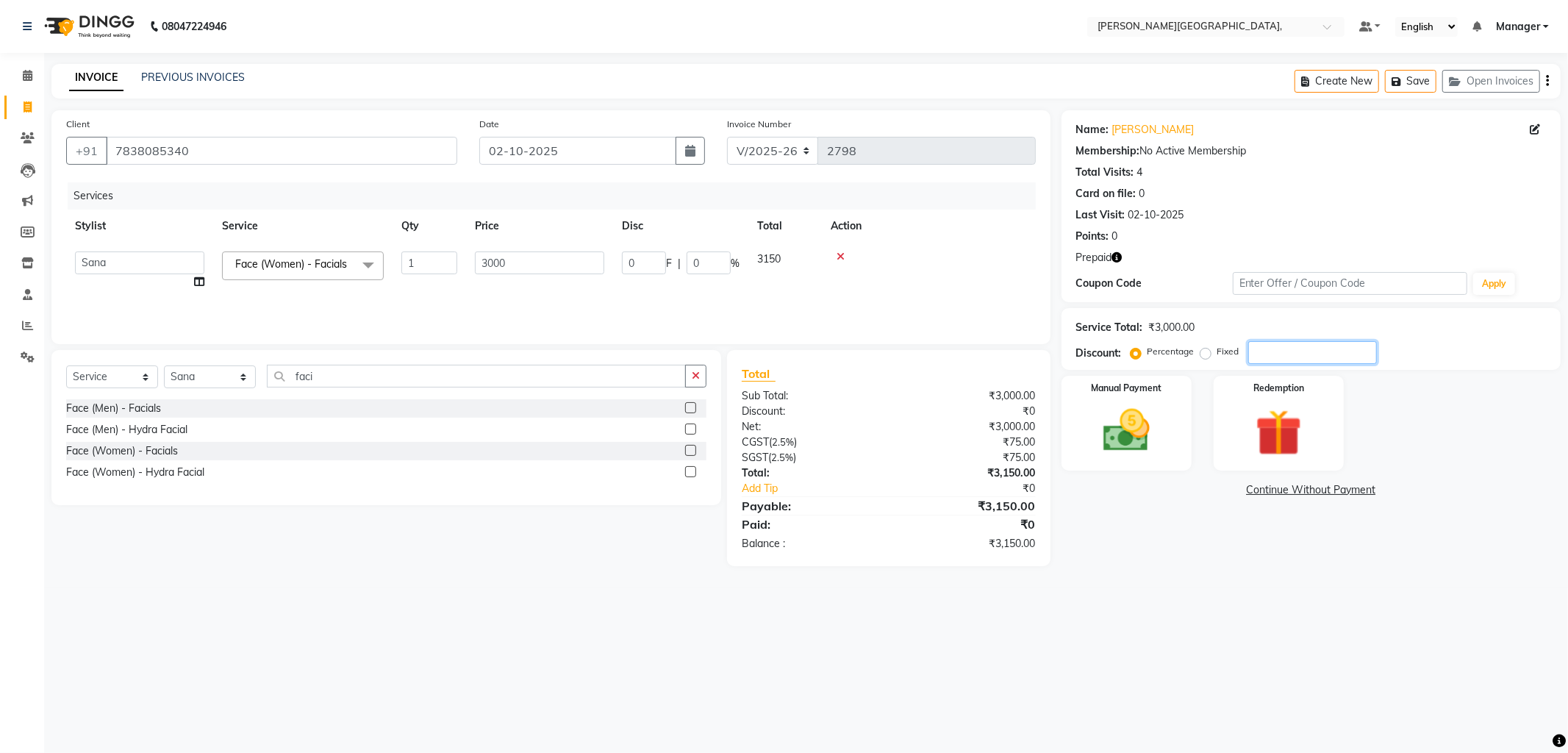
type input "3"
type input "30"
type input "900"
type input "30"
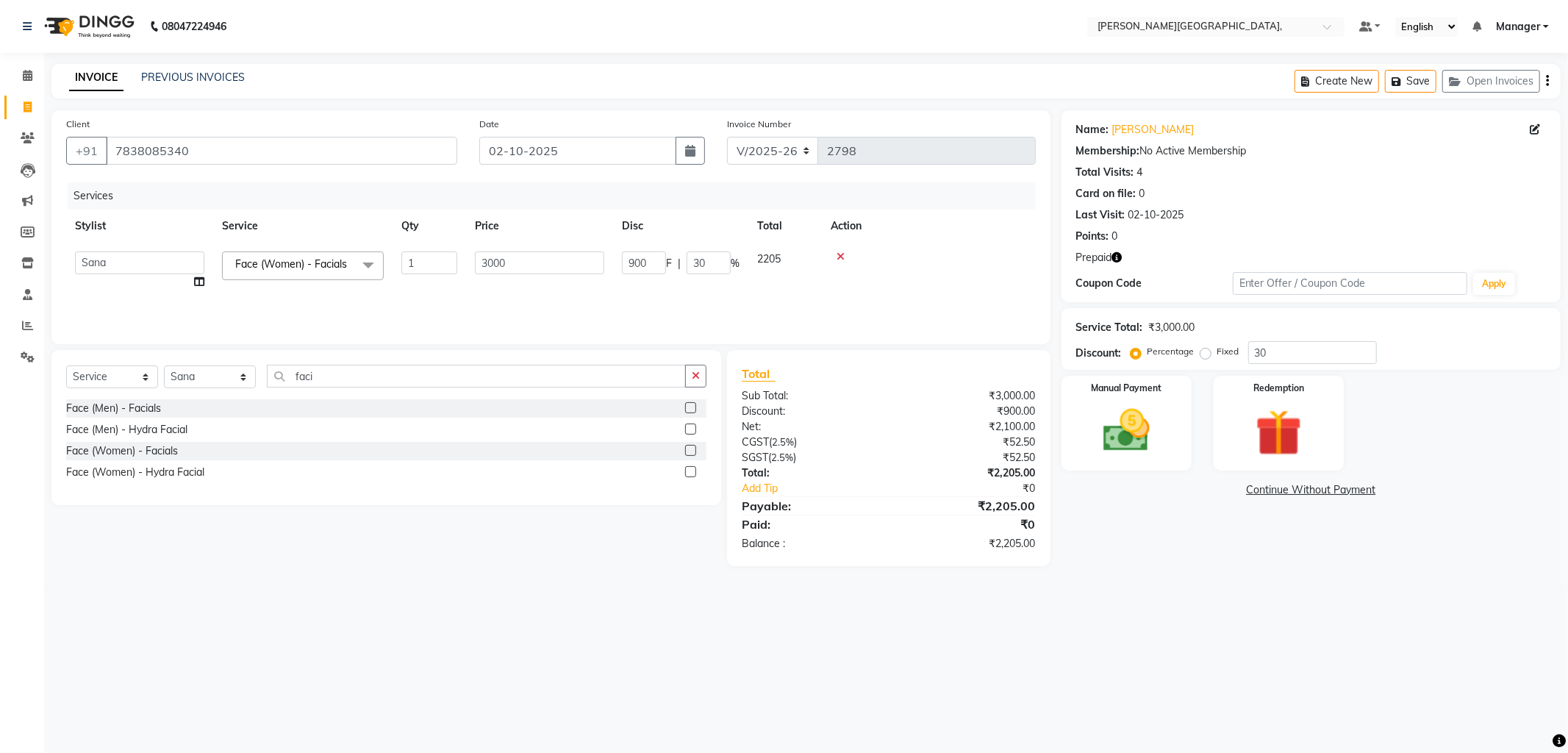
click at [1121, 611] on div "08047224946 Select Location × [PERSON_NAME][GEOGRAPHIC_DATA], Default Panel My …" at bounding box center [784, 376] width 1568 height 753
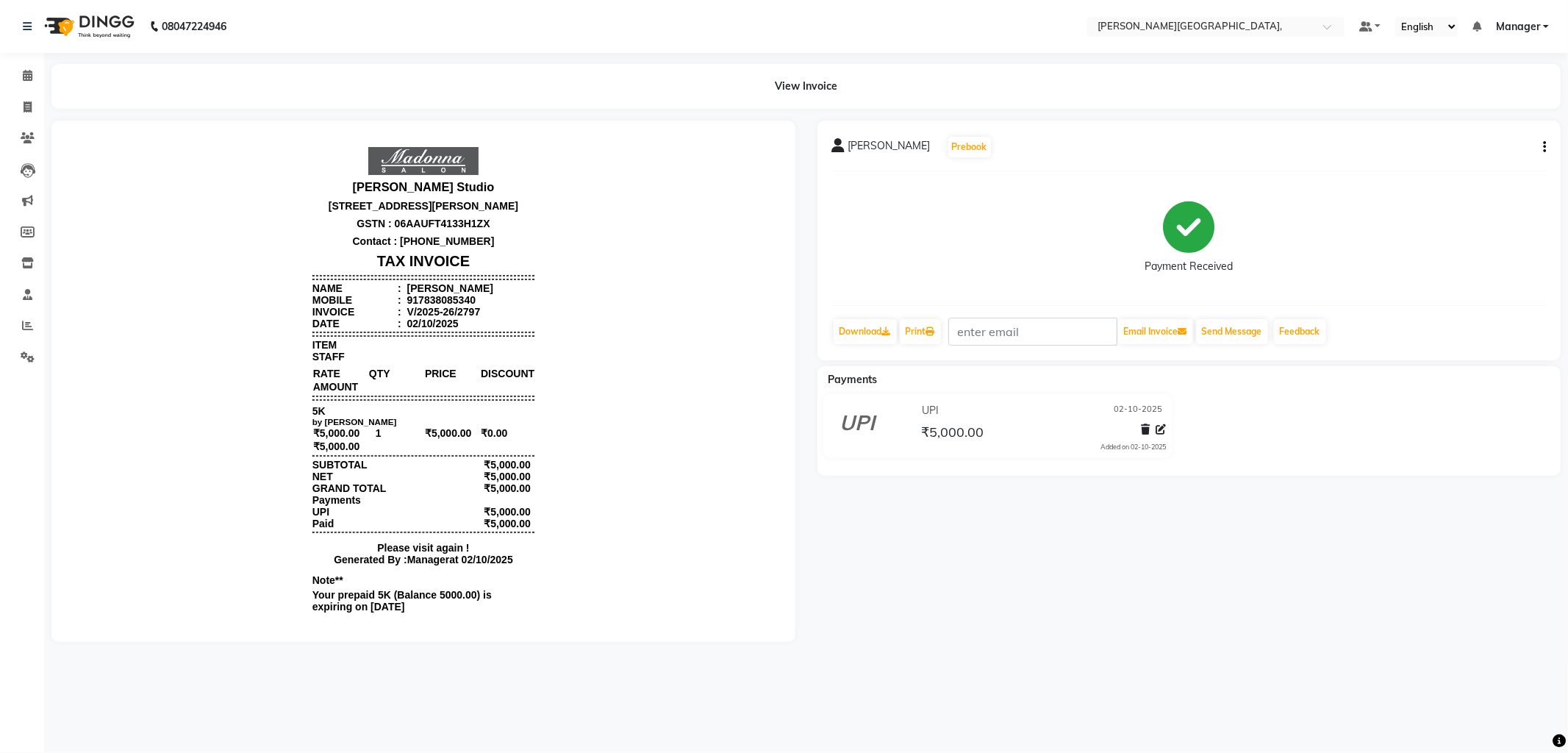
click at [464, 303] on li "Mobile : 917838085340" at bounding box center [422, 298] width 222 height 11
drag, startPoint x: 464, startPoint y: 303, endPoint x: 405, endPoint y: 311, distance: 59.5
click at [405, 305] on li "Mobile : 917838085340" at bounding box center [422, 298] width 222 height 11
copy div "7838085340"
click at [25, 105] on icon at bounding box center [28, 107] width 8 height 11
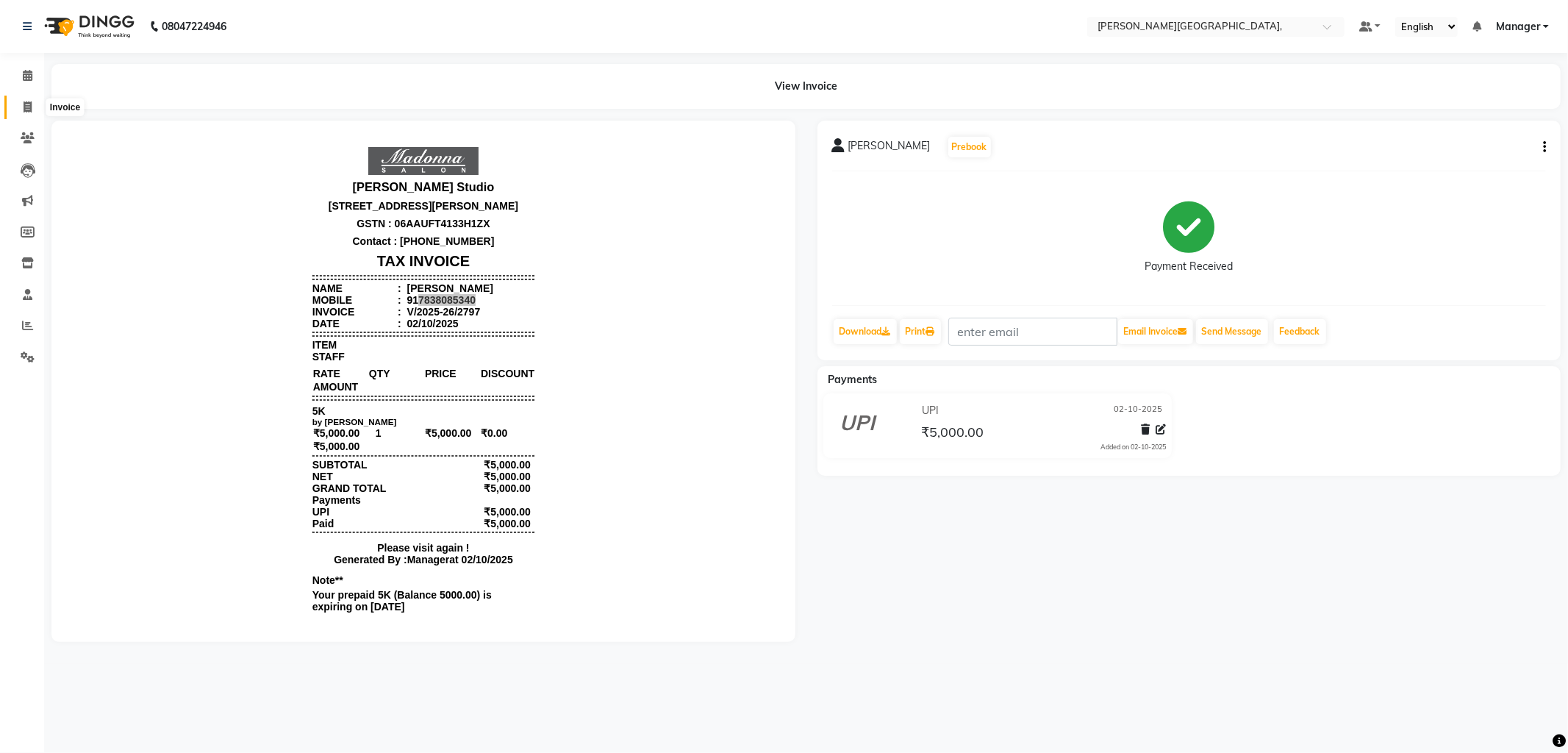
select select "service"
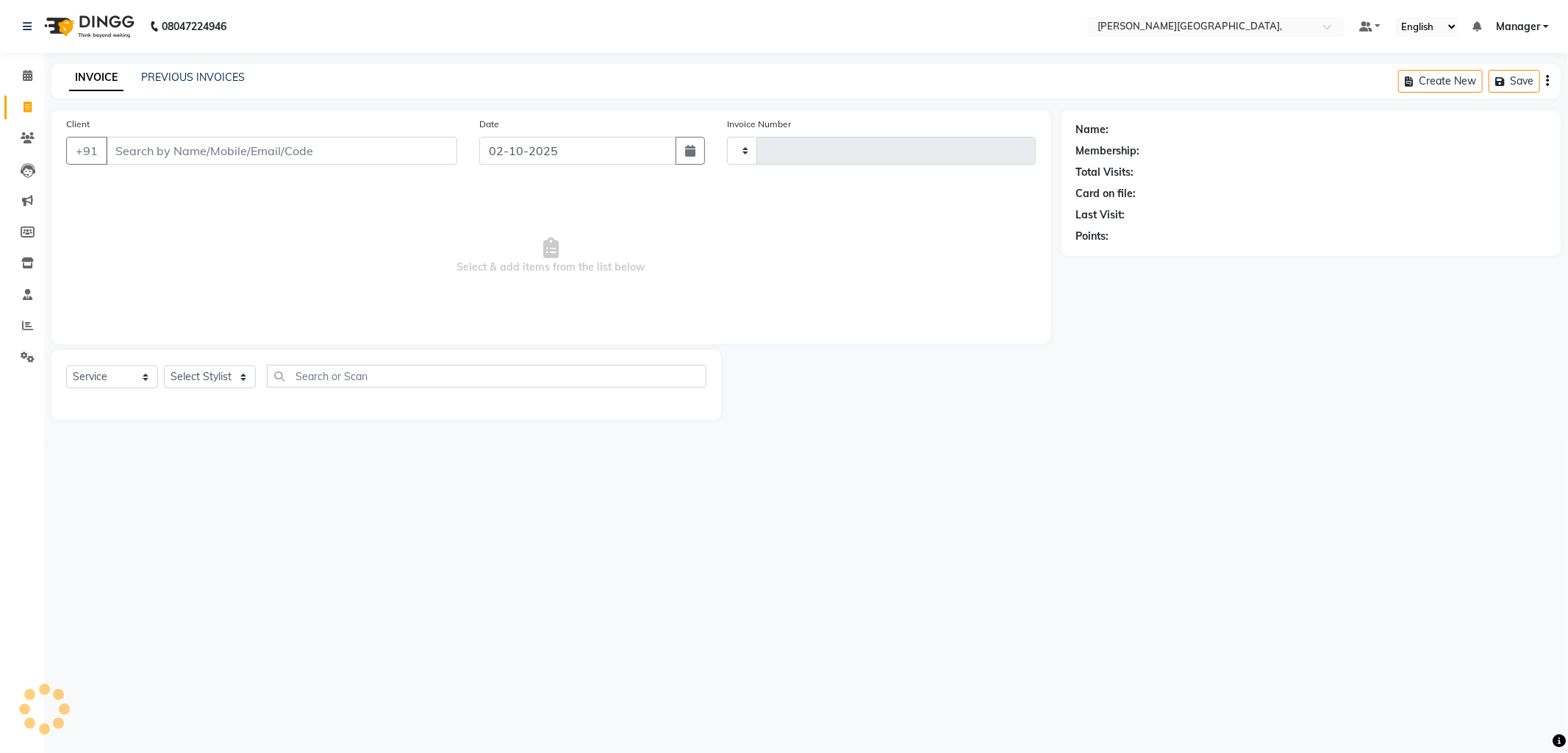
type input "2798"
select select "6483"
type input "1"
